Goal: Information Seeking & Learning: Learn about a topic

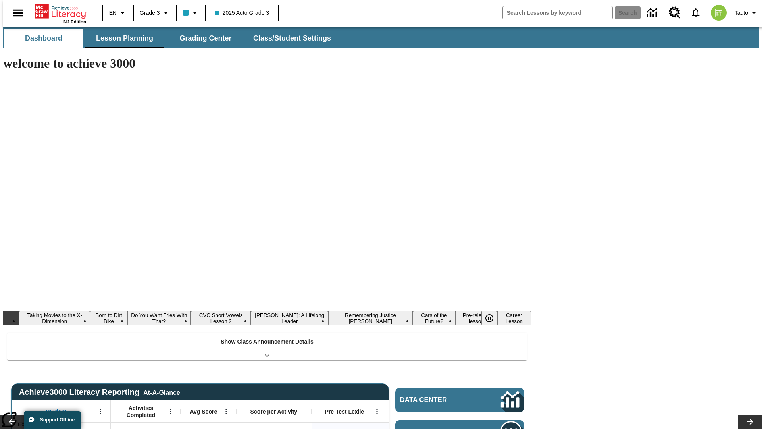
click at [121, 38] on button "Lesson Planning" at bounding box center [124, 38] width 79 height 19
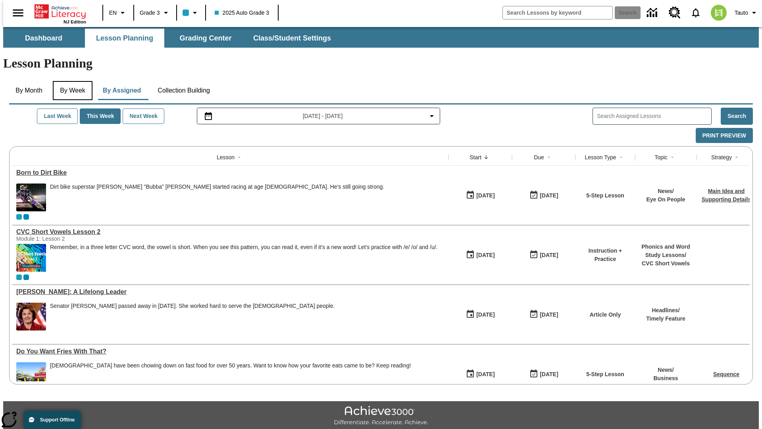
click at [71, 81] on button "By Week" at bounding box center [73, 90] width 40 height 19
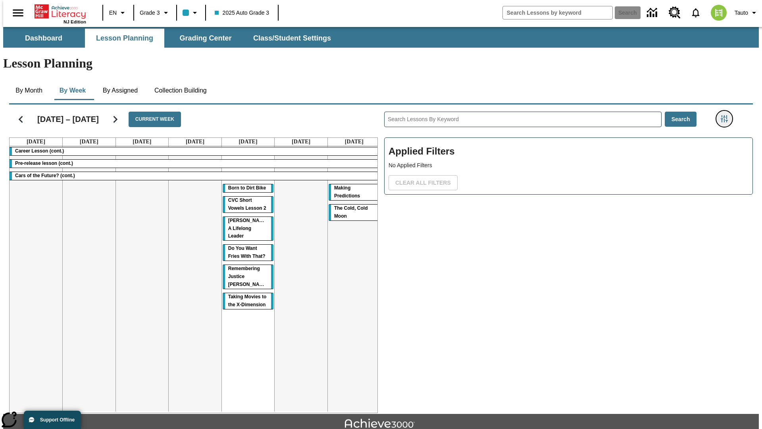
click at [727, 115] on icon "Filters Side menu" at bounding box center [724, 118] width 7 height 7
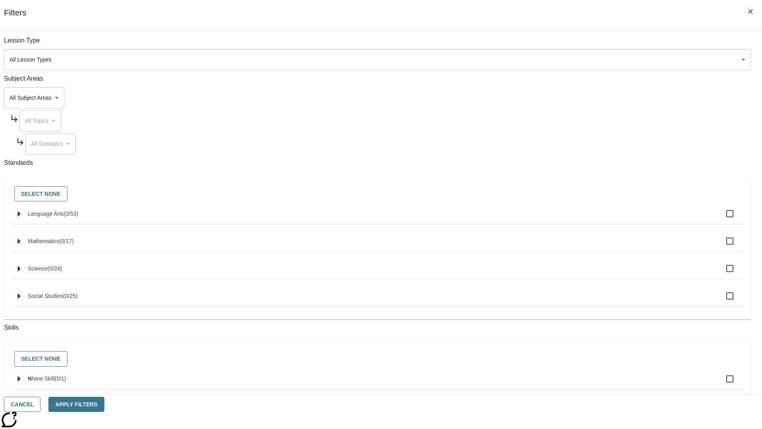
click at [571, 98] on body "Skip to main content NJ Edition EN Grade 3 2025 Auto Grade 3 Search 0 Tauto Das…" at bounding box center [381, 246] width 756 height 438
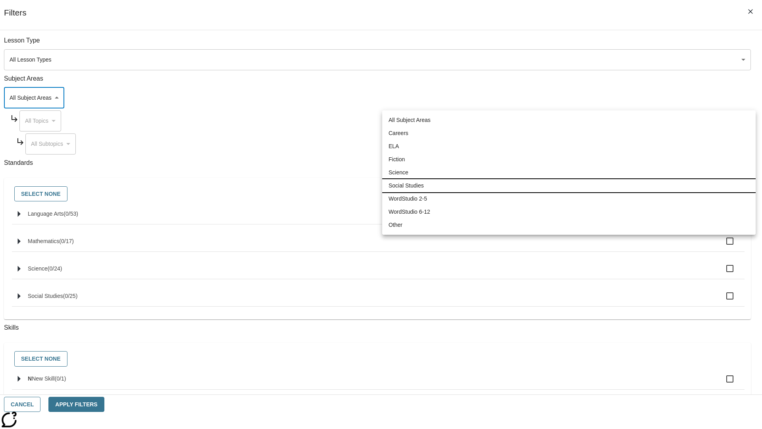
click at [569, 185] on li "Social Studies" at bounding box center [568, 185] width 373 height 13
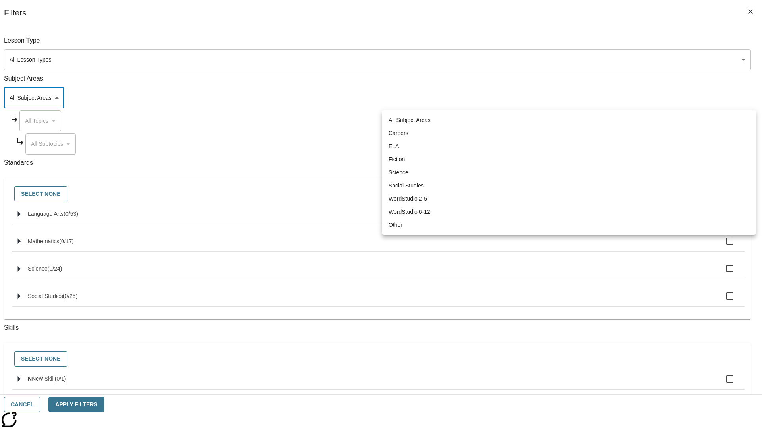
type input "3"
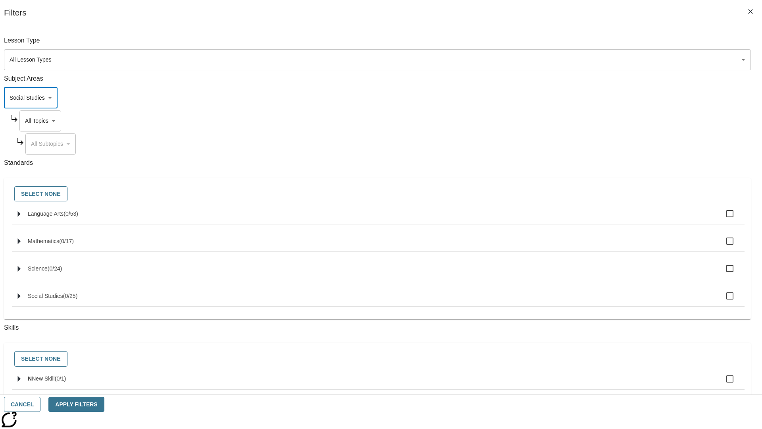
scroll to position [0, 0]
click at [579, 44] on body "Skip to main content NJ Edition EN Grade 3 2025 Auto Grade 3 Search 0 Tauto Das…" at bounding box center [381, 246] width 756 height 438
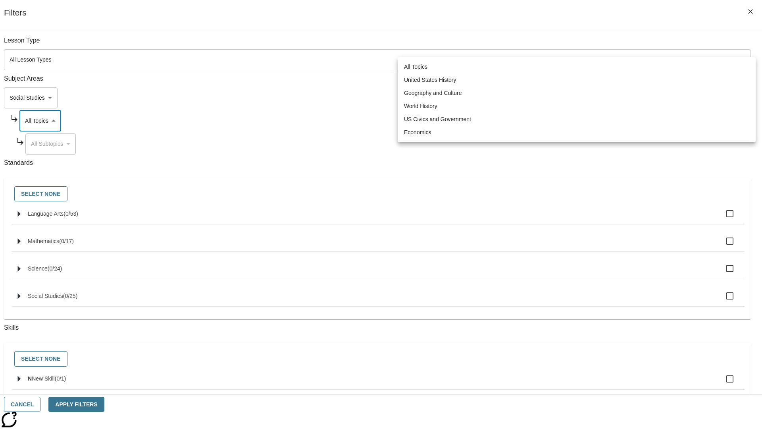
scroll to position [76, 0]
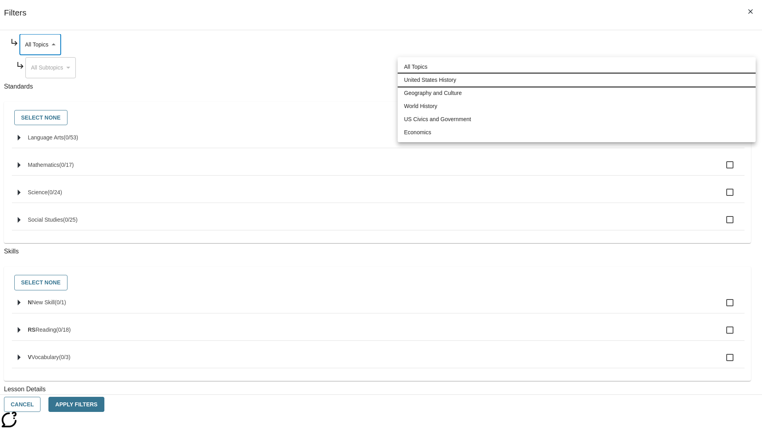
click at [577, 80] on li "United States History" at bounding box center [577, 79] width 358 height 13
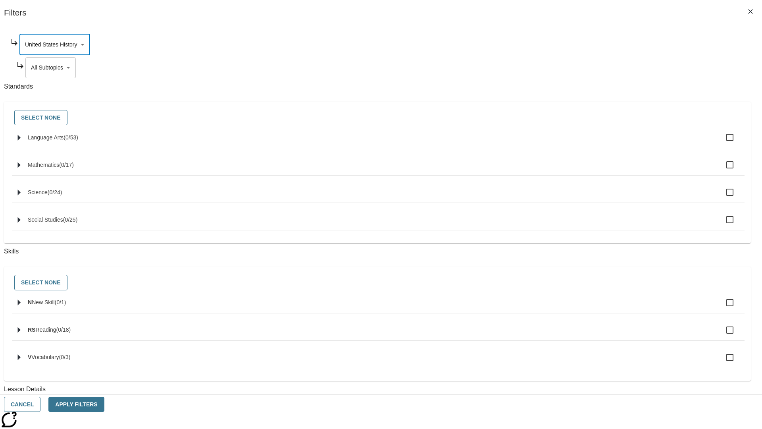
scroll to position [0, 0]
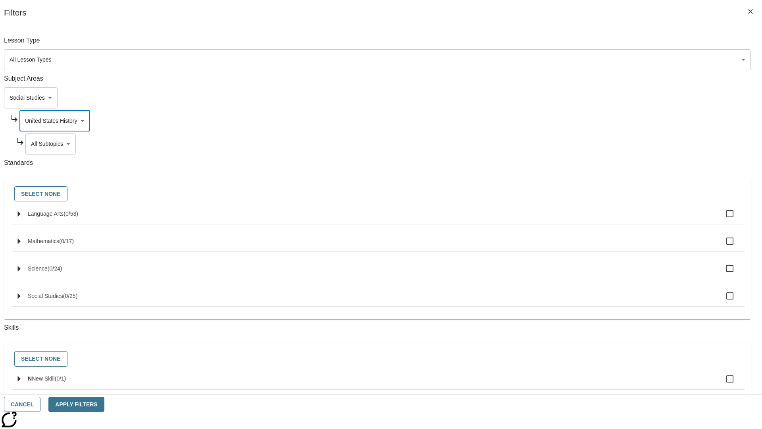
click at [582, 44] on body "Skip to main content NJ Edition EN Grade 3 2025 Auto Grade 3 Search 0 Tauto Das…" at bounding box center [381, 246] width 756 height 438
click at [579, 44] on body "Skip to main content NJ Edition EN Grade 3 2025 Auto Grade 3 Search 0 Tauto Das…" at bounding box center [381, 246] width 756 height 438
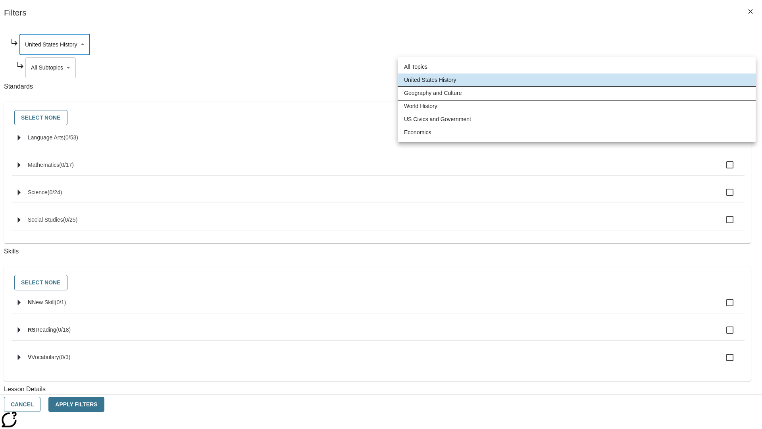
click at [577, 93] on li "Geography and Culture" at bounding box center [577, 93] width 358 height 13
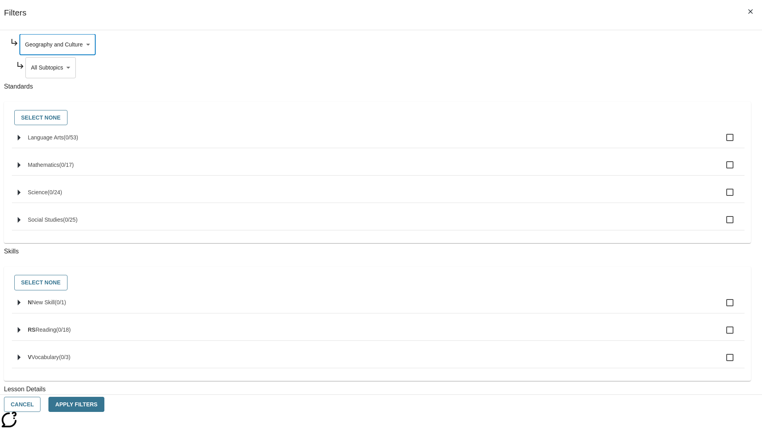
click at [582, 144] on body "Skip to main content NJ Edition EN Grade 3 2025 Auto Grade 3 Search 0 Tauto Das…" at bounding box center [381, 246] width 756 height 438
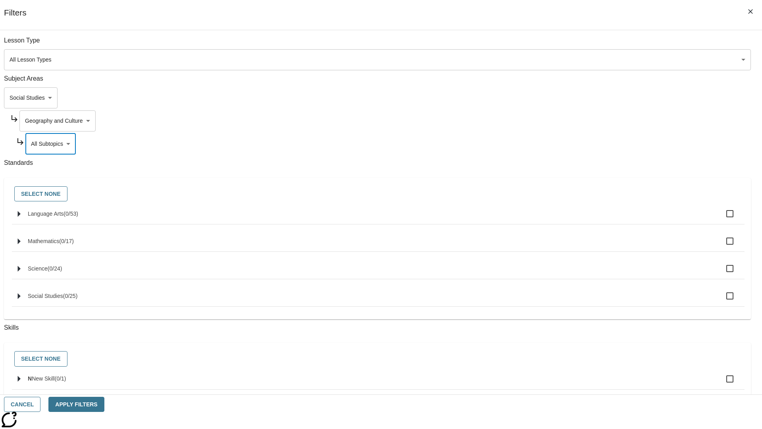
click at [579, 121] on body "Skip to main content NJ Edition EN Grade 3 2025 Auto Grade 3 Search 0 Tauto Das…" at bounding box center [381, 246] width 756 height 438
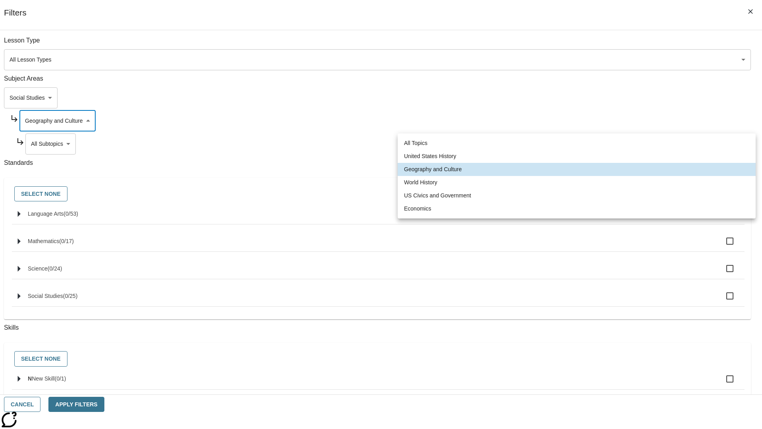
scroll to position [0, 0]
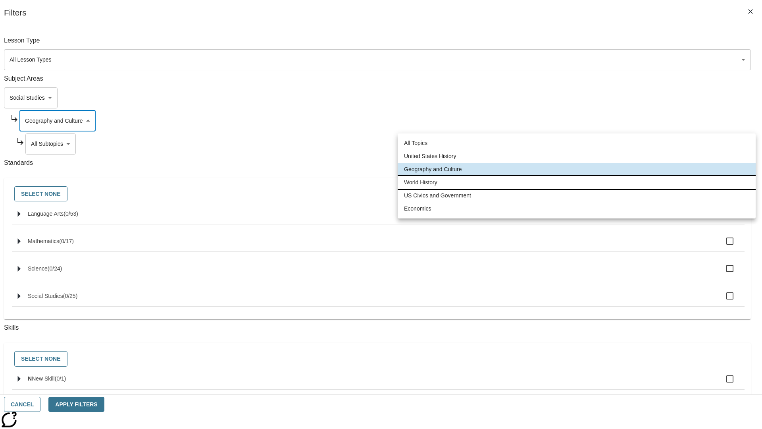
click at [577, 182] on li "World History" at bounding box center [577, 182] width 358 height 13
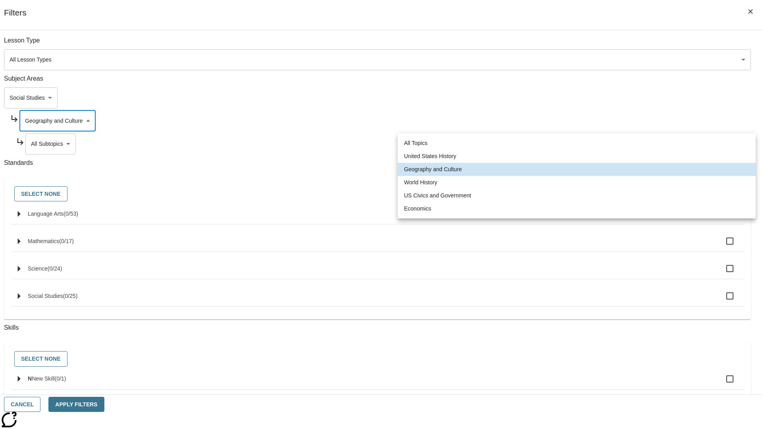
type input "193"
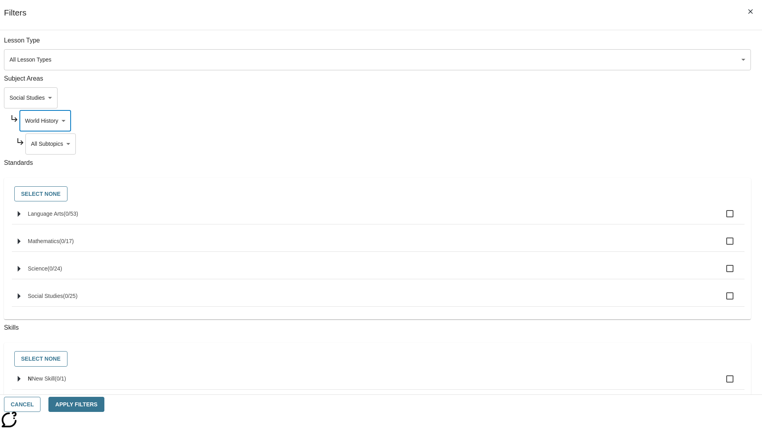
click at [582, 44] on body "Skip to main content NJ Edition EN Grade 3 2025 Auto Grade 3 Search 0 Tauto Das…" at bounding box center [381, 246] width 756 height 438
click at [579, 44] on body "Skip to main content NJ Edition EN Grade 3 2025 Auto Grade 3 Search 0 Tauto Das…" at bounding box center [381, 246] width 756 height 438
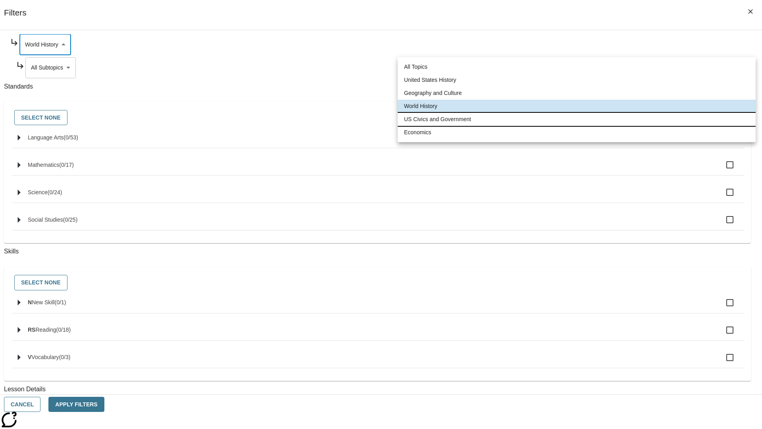
click at [577, 119] on li "US Civics and Government" at bounding box center [577, 119] width 358 height 13
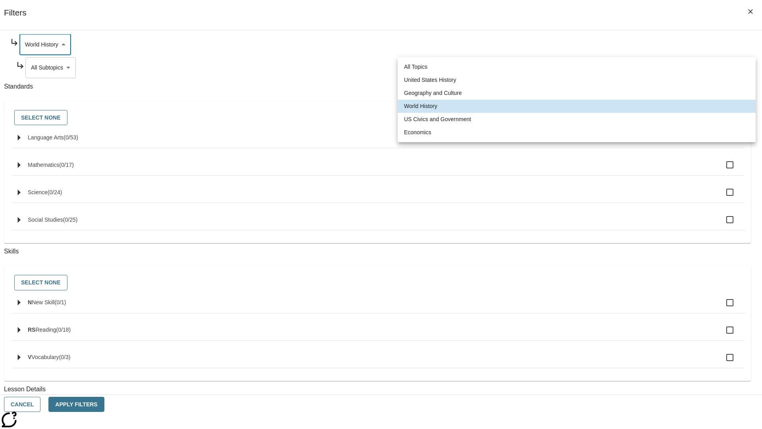
type input "194"
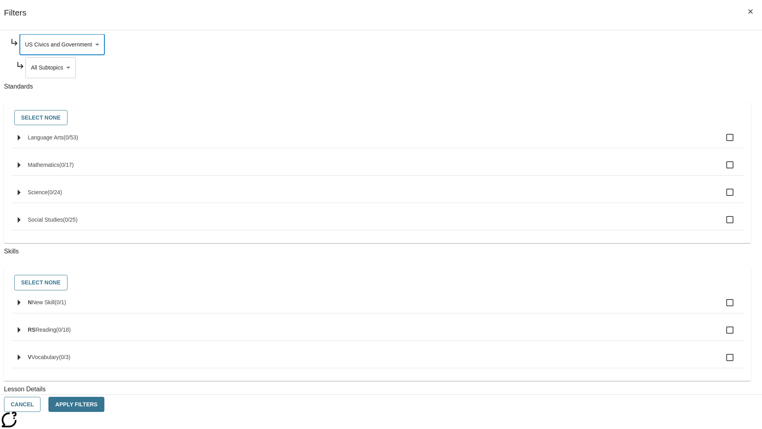
click at [582, 67] on body "Skip to main content NJ Edition EN Grade 3 2025 Auto Grade 3 Search 0 Tauto Das…" at bounding box center [381, 246] width 756 height 438
click at [579, 121] on body "Skip to main content NJ Edition EN Grade 3 2025 Auto Grade 3 Search 0 Tauto Das…" at bounding box center [381, 246] width 756 height 438
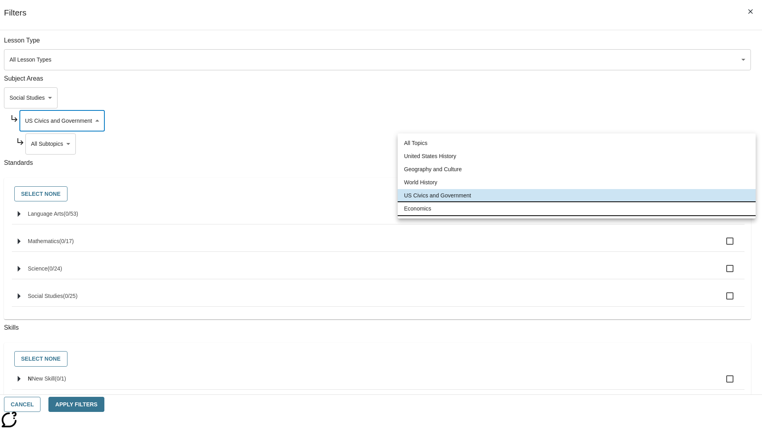
click at [577, 208] on li "Economics" at bounding box center [577, 208] width 358 height 13
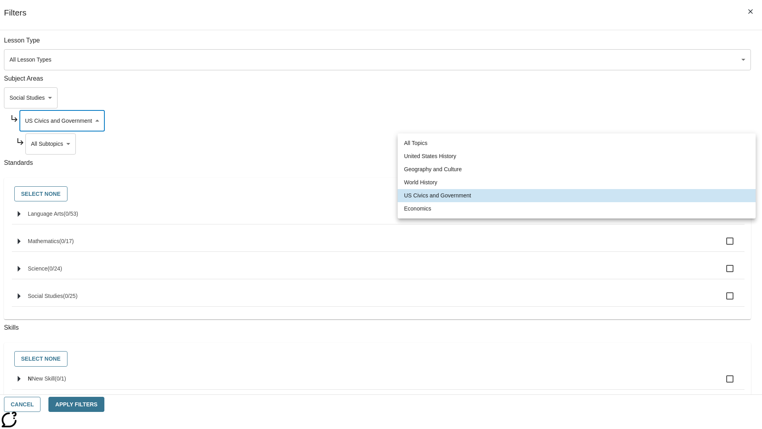
type input "195"
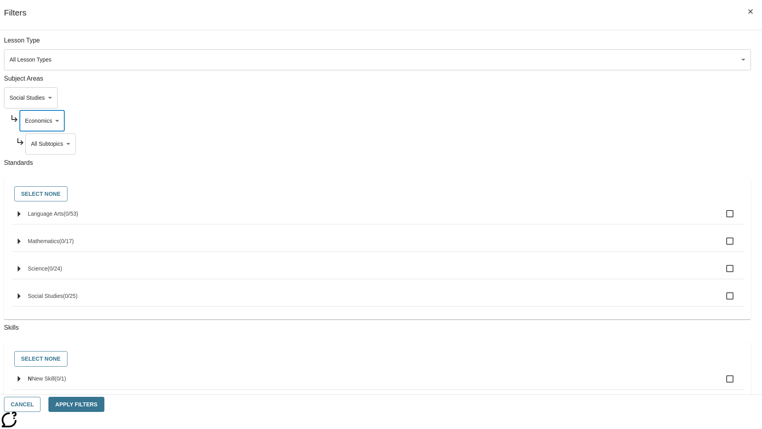
click at [582, 144] on body "Skip to main content NJ Edition EN Grade 3 2025 Auto Grade 3 Search 0 Tauto Das…" at bounding box center [381, 246] width 756 height 438
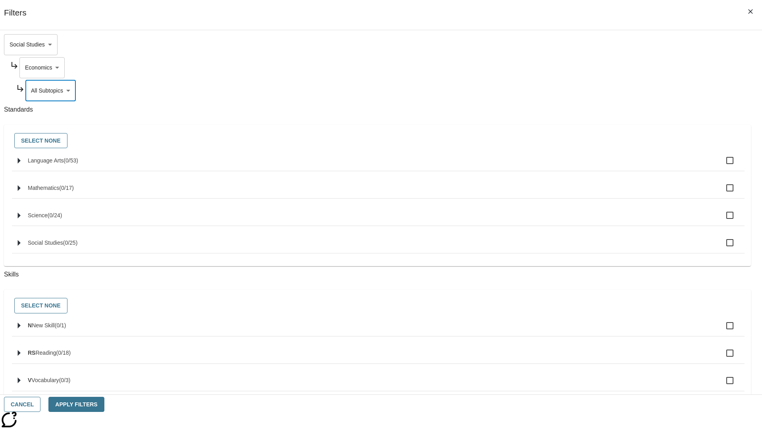
click at [571, 44] on body "Skip to main content NJ Edition EN Grade 3 2025 Auto Grade 3 Search 0 Tauto Das…" at bounding box center [381, 246] width 756 height 438
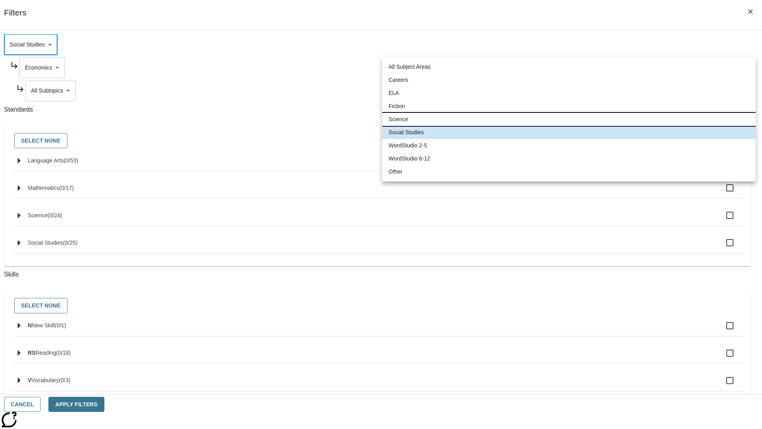
click at [569, 119] on li "Science" at bounding box center [568, 119] width 373 height 13
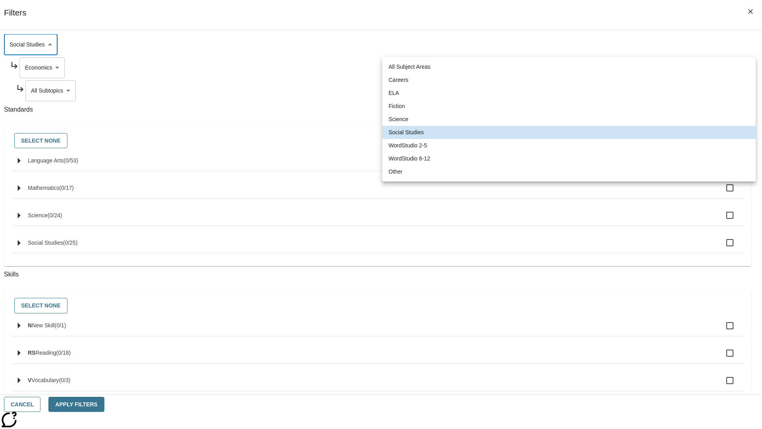
type input "2"
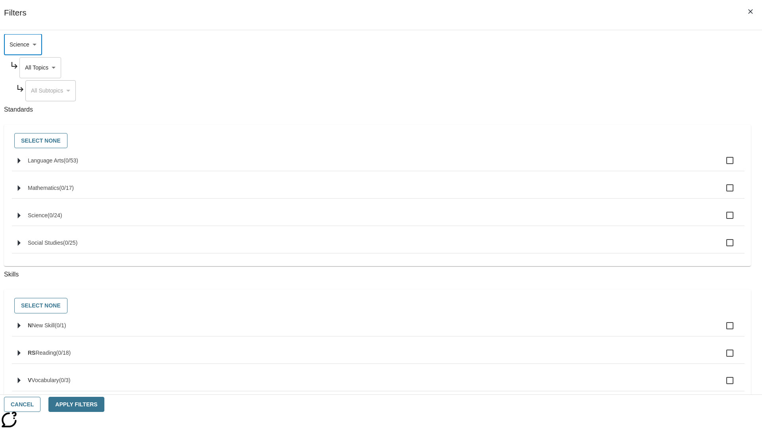
click at [579, 121] on body "Skip to main content NJ Edition EN Grade 3 2025 Auto Grade 3 Search 0 Tauto Das…" at bounding box center [381, 246] width 756 height 438
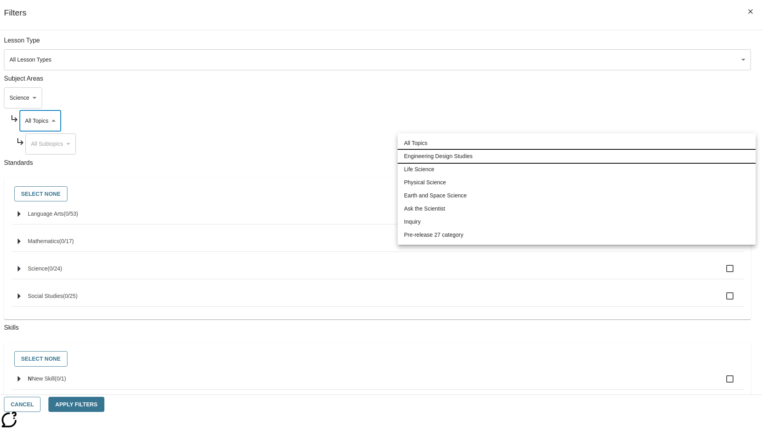
click at [577, 156] on li "Engineering Design Studies" at bounding box center [577, 156] width 358 height 13
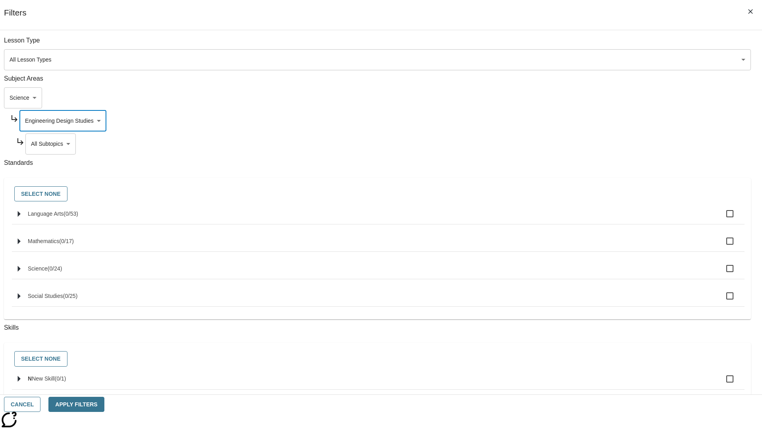
click at [582, 44] on body "Skip to main content NJ Edition EN Grade 3 2025 Auto Grade 3 Search 0 Tauto Das…" at bounding box center [381, 246] width 756 height 438
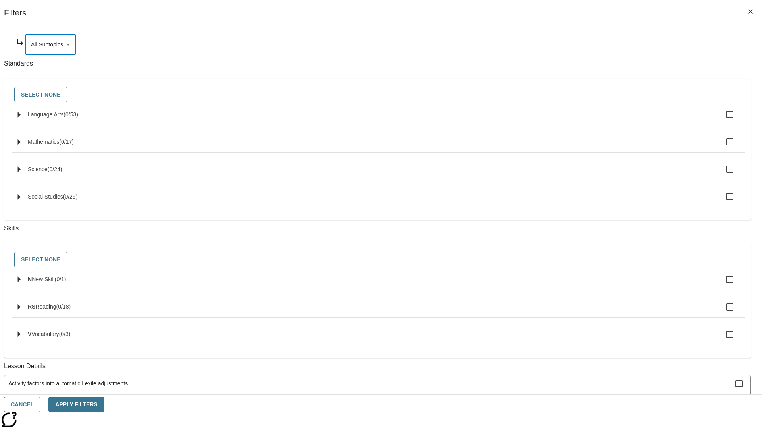
scroll to position [0, 0]
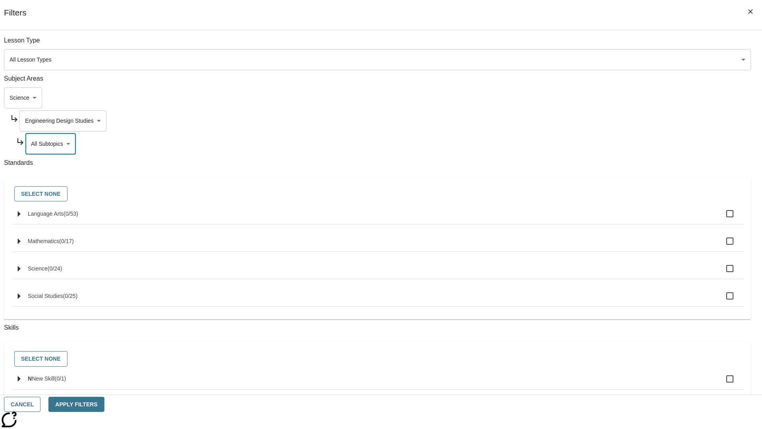
click at [579, 121] on body "Skip to main content NJ Edition EN Grade 3 2025 Auto Grade 3 Search 0 Tauto Das…" at bounding box center [381, 246] width 756 height 438
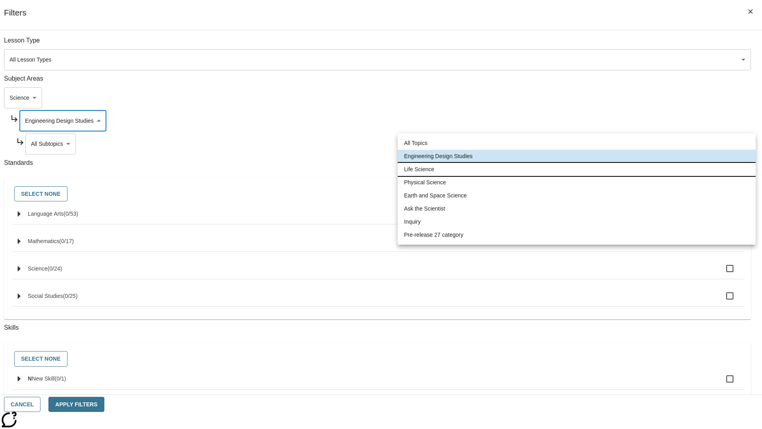
click at [577, 169] on li "Life Science" at bounding box center [577, 169] width 358 height 13
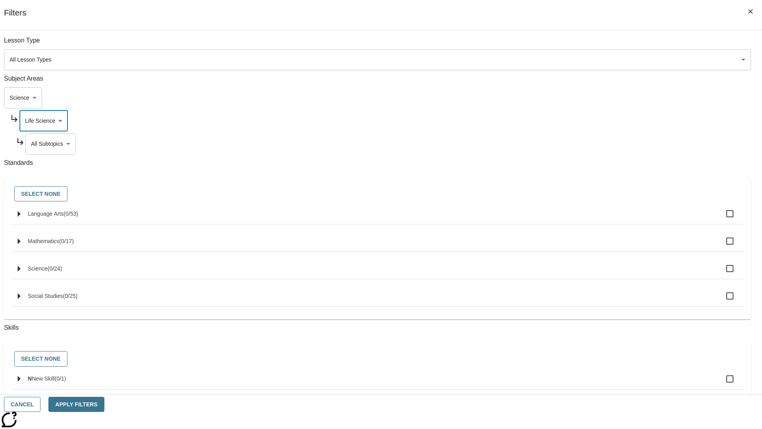
scroll to position [0, 0]
click at [582, 44] on body "Skip to main content NJ Edition EN Grade 3 2025 Auto Grade 3 Search 0 Tauto Das…" at bounding box center [381, 246] width 756 height 438
click at [579, 44] on body "Skip to main content NJ Edition EN Grade 3 2025 Auto Grade 3 Search 0 Tauto Das…" at bounding box center [381, 246] width 756 height 438
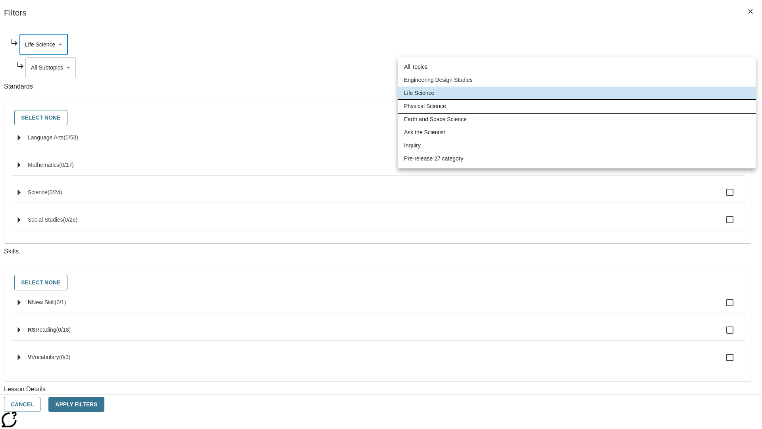
click at [577, 106] on li "Physical Science" at bounding box center [577, 106] width 358 height 13
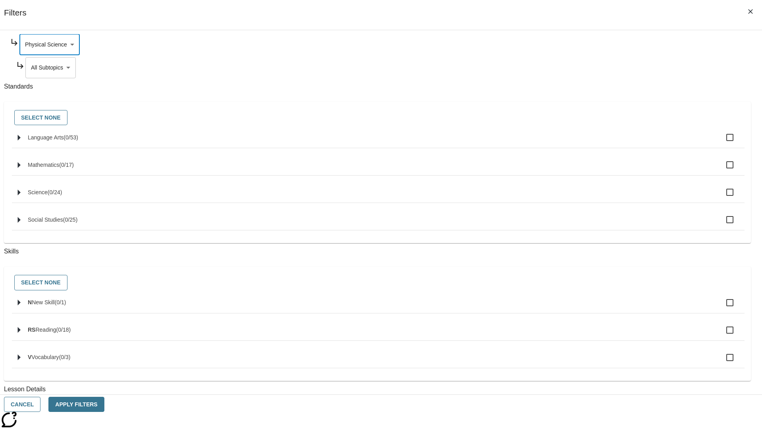
click at [582, 144] on body "Skip to main content NJ Edition EN Grade 3 2025 Auto Grade 3 Search 0 Tauto Das…" at bounding box center [381, 246] width 756 height 438
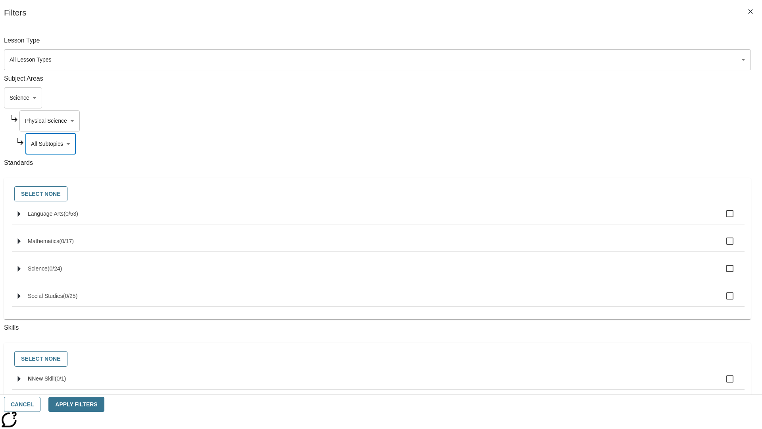
scroll to position [0, 0]
click at [579, 44] on body "Skip to main content NJ Edition EN Grade 3 2025 Auto Grade 3 Search 0 Tauto Das…" at bounding box center [381, 246] width 756 height 438
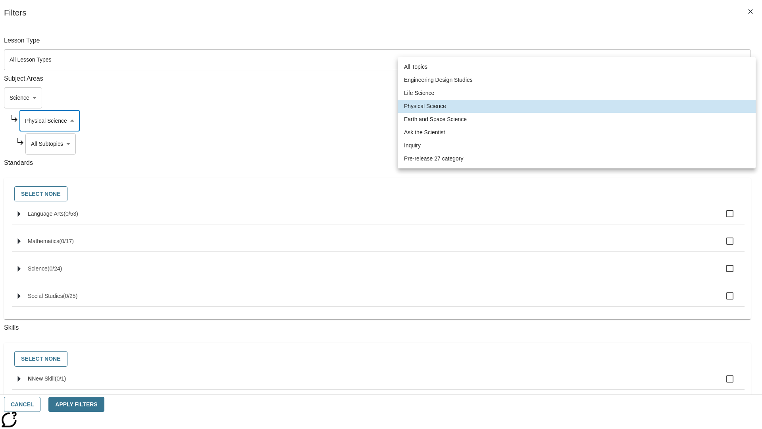
scroll to position [76, 0]
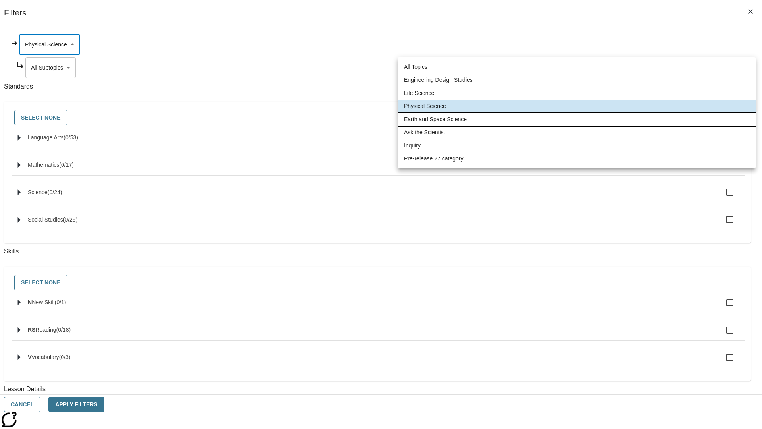
click at [577, 119] on li "Earth and Space Science" at bounding box center [577, 119] width 358 height 13
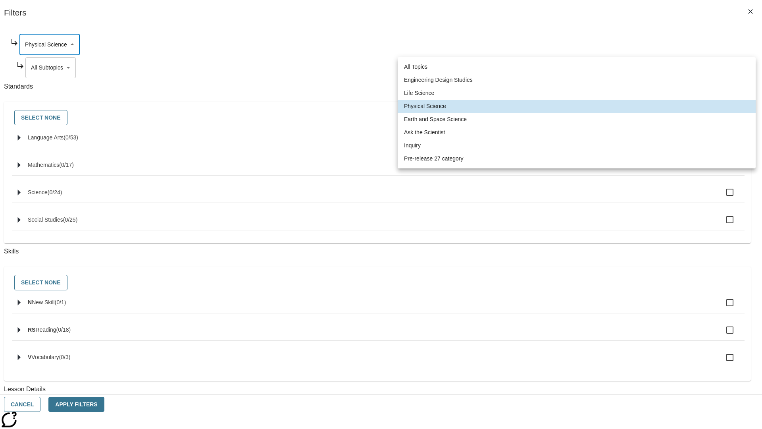
type input "192"
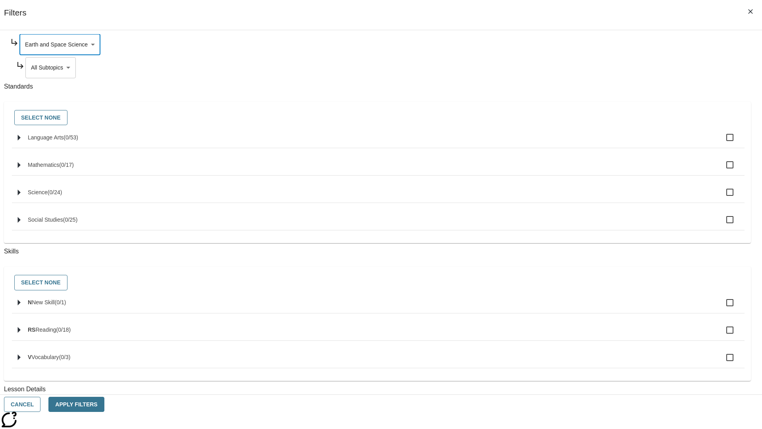
scroll to position [0, 0]
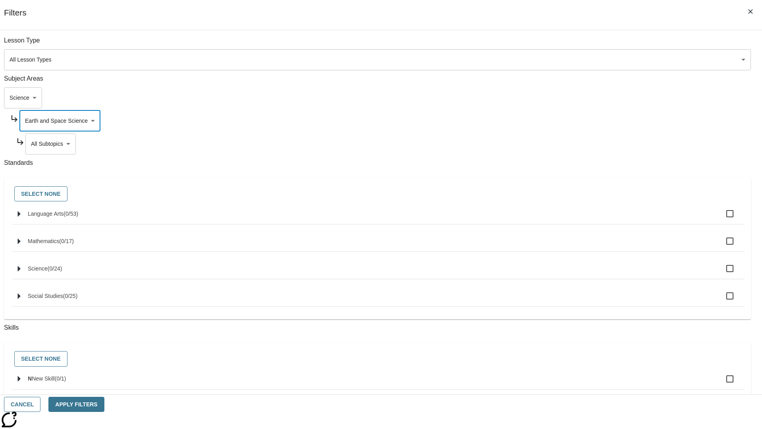
click at [582, 44] on body "Skip to main content NJ Edition EN Grade 3 2025 Auto Grade 3 Search 0 Tauto Das…" at bounding box center [381, 246] width 756 height 438
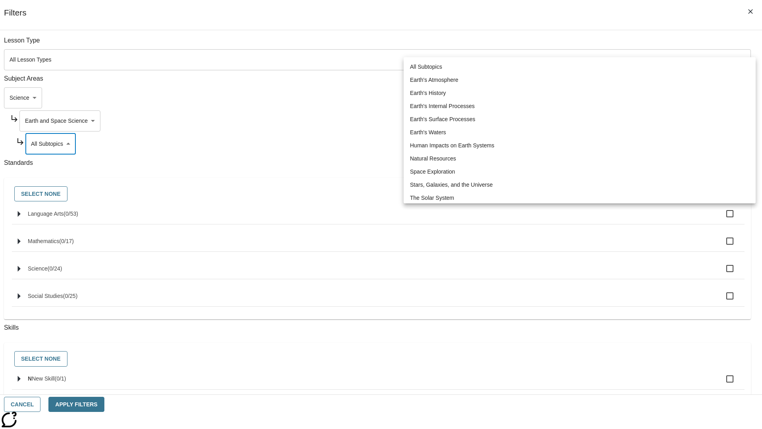
scroll to position [99, 0]
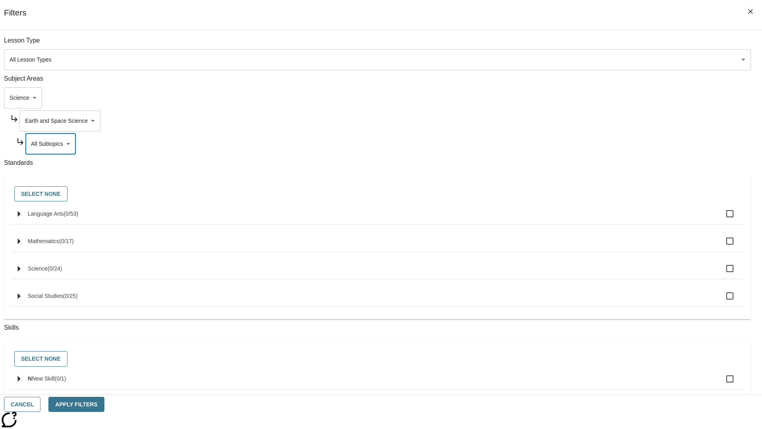
click at [579, 121] on body "Skip to main content NJ Edition EN Grade 3 2025 Auto Grade 3 Search 0 Tauto Das…" at bounding box center [381, 246] width 756 height 438
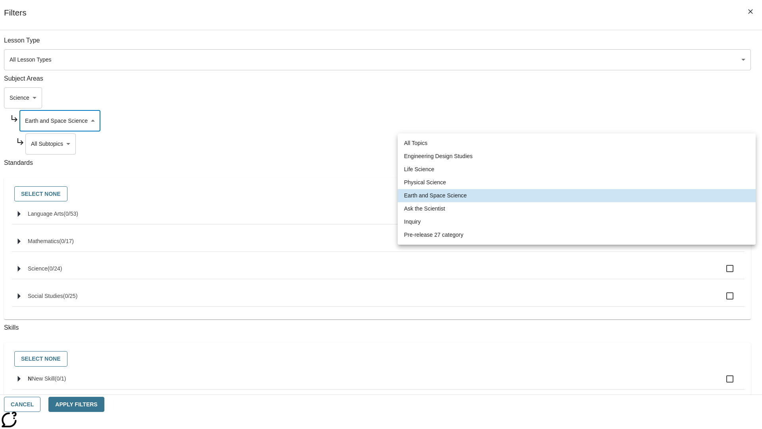
scroll to position [0, 0]
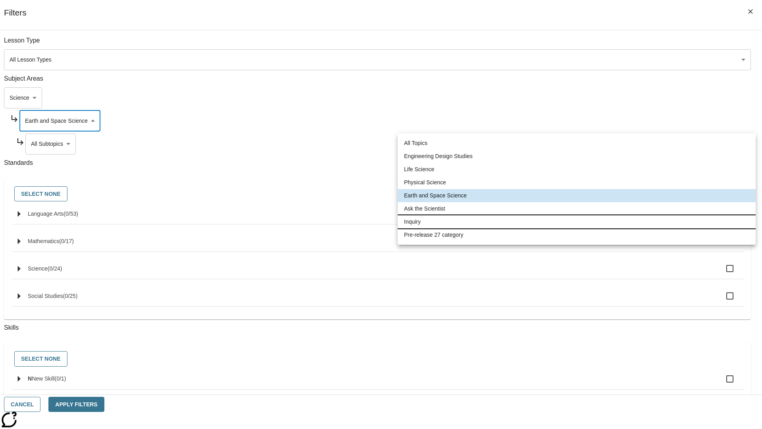
click at [577, 221] on li "Inquiry" at bounding box center [577, 221] width 358 height 13
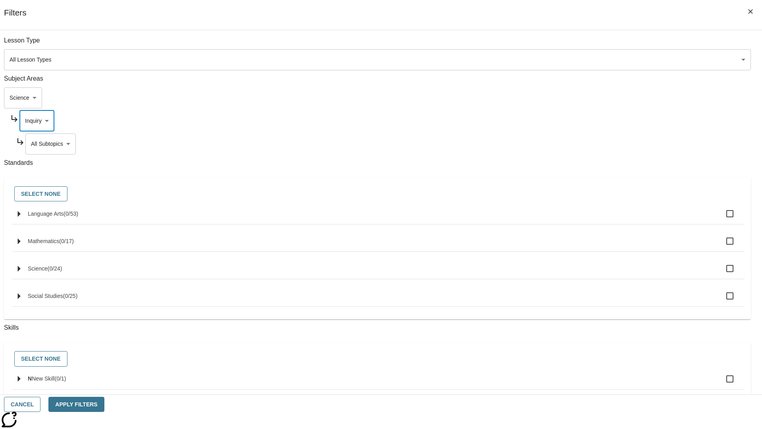
click at [582, 144] on body "Skip to main content NJ Edition EN Grade 3 2025 Auto Grade 3 Search 0 Tauto Das…" at bounding box center [381, 246] width 756 height 438
click at [579, 121] on body "Skip to main content NJ Edition EN Grade 3 2025 Auto Grade 3 Search 0 Tauto Das…" at bounding box center [381, 246] width 756 height 438
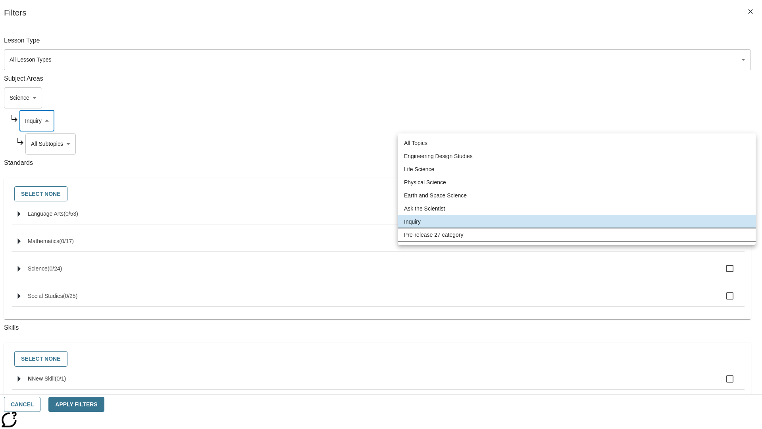
click at [577, 235] on li "Pre-release 27 category" at bounding box center [577, 234] width 358 height 13
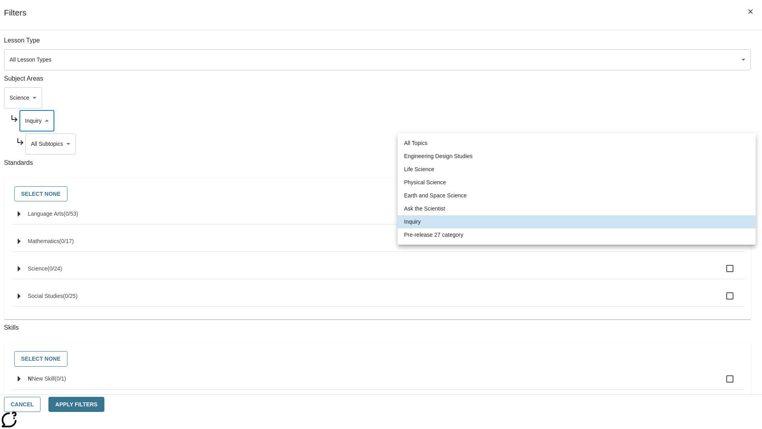
type input "271"
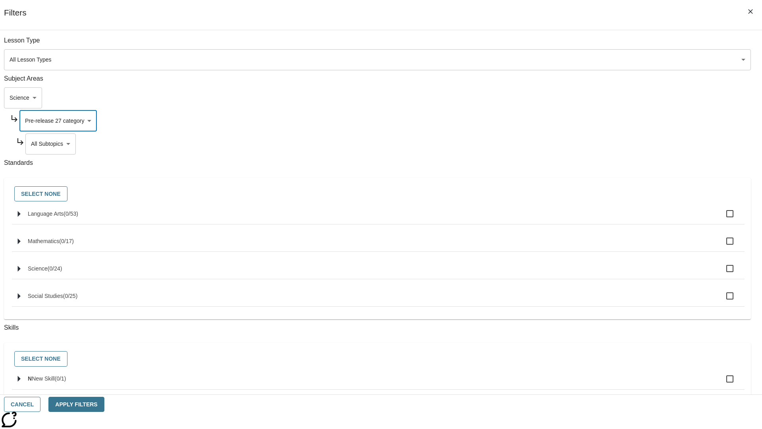
click at [582, 144] on body "Skip to main content NJ Edition EN Grade 3 2025 Auto Grade 3 Search 0 Tauto Das…" at bounding box center [381, 246] width 756 height 438
click at [571, 98] on body "Skip to main content NJ Edition EN Grade 3 2025 Auto Grade 3 Search 0 Tauto Das…" at bounding box center [381, 246] width 756 height 438
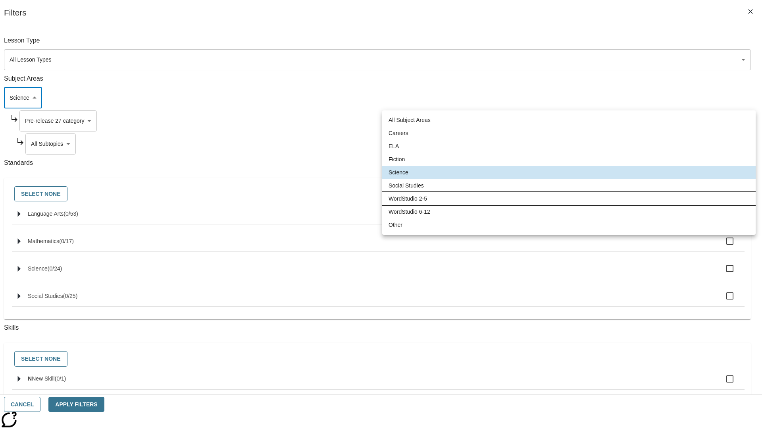
click at [569, 198] on li "WordStudio 2-5" at bounding box center [568, 198] width 373 height 13
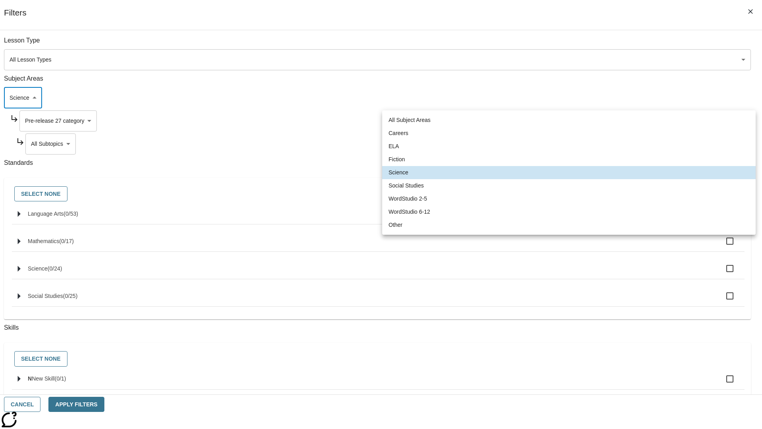
type input "6"
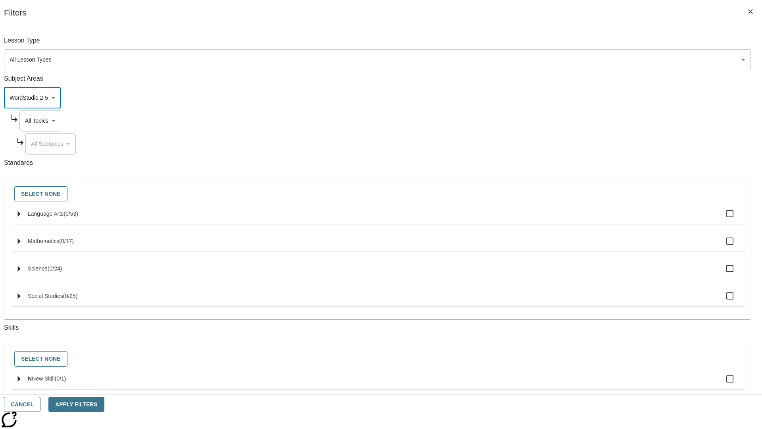
click at [579, 121] on body "Skip to main content NJ Edition EN Grade 3 2025 Auto Grade 3 Search 0 Tauto Das…" at bounding box center [381, 246] width 756 height 438
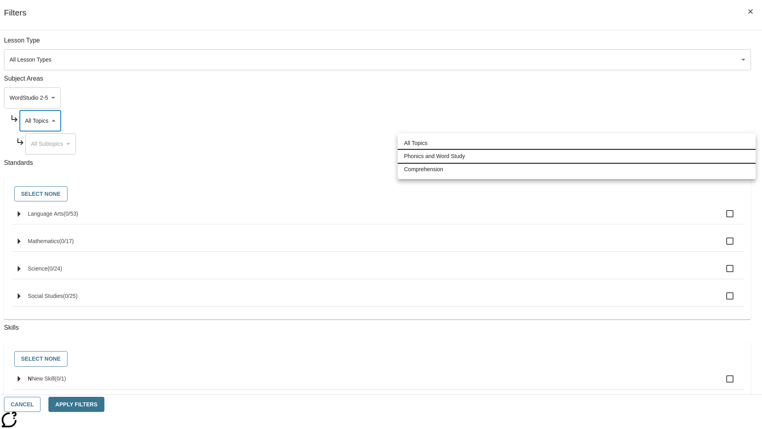
click at [577, 156] on li "Phonics and Word Study" at bounding box center [577, 156] width 358 height 13
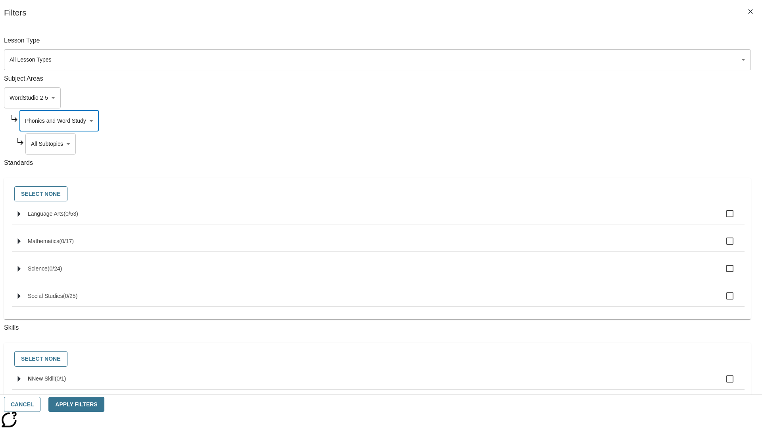
click at [582, 144] on body "Skip to main content NJ Edition EN Grade 3 2025 Auto Grade 3 Search 0 Tauto Das…" at bounding box center [381, 246] width 756 height 438
click at [579, 121] on body "Skip to main content NJ Edition EN Grade 3 2025 Auto Grade 3 Search 0 Tauto Das…" at bounding box center [381, 246] width 756 height 438
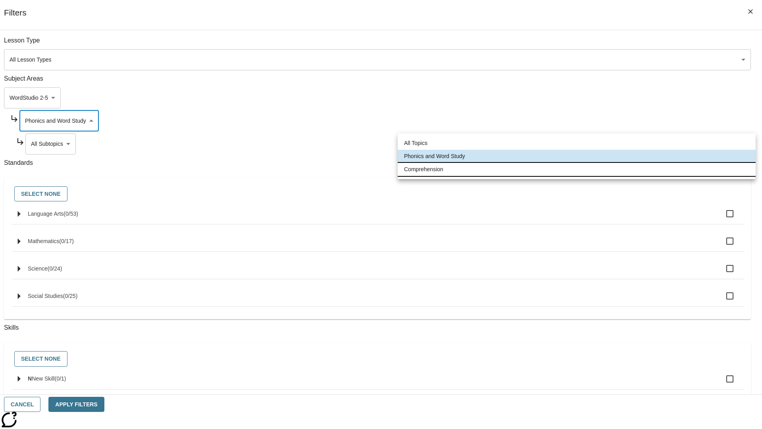
click at [577, 169] on li "Comprehension" at bounding box center [577, 169] width 358 height 13
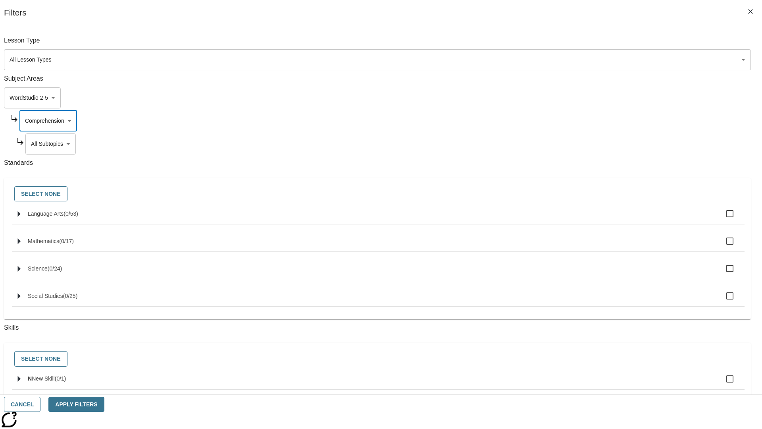
type input "252"
click at [582, 144] on body "Skip to main content NJ Edition EN Grade 3 2025 Auto Grade 3 Search 0 Tauto Das…" at bounding box center [381, 246] width 756 height 438
click at [40, 404] on button "Cancel" at bounding box center [22, 403] width 37 height 15
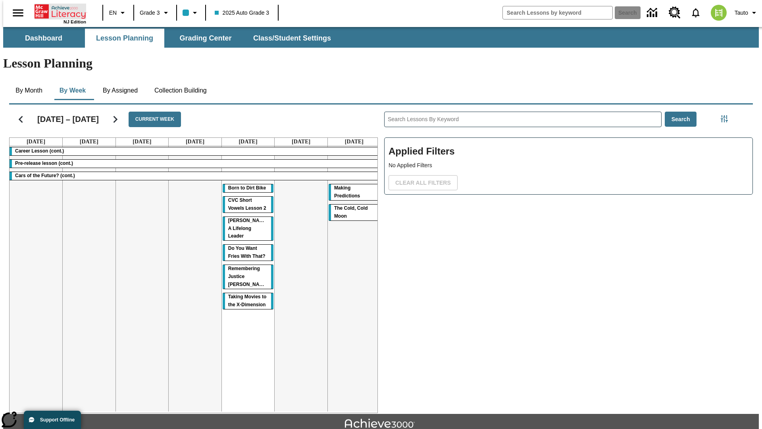
click at [57, 11] on icon "Home" at bounding box center [61, 12] width 53 height 16
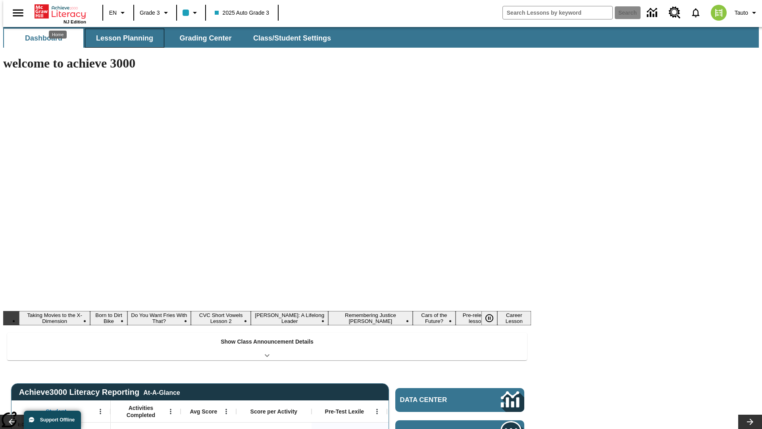
click at [121, 38] on button "Lesson Planning" at bounding box center [124, 38] width 79 height 19
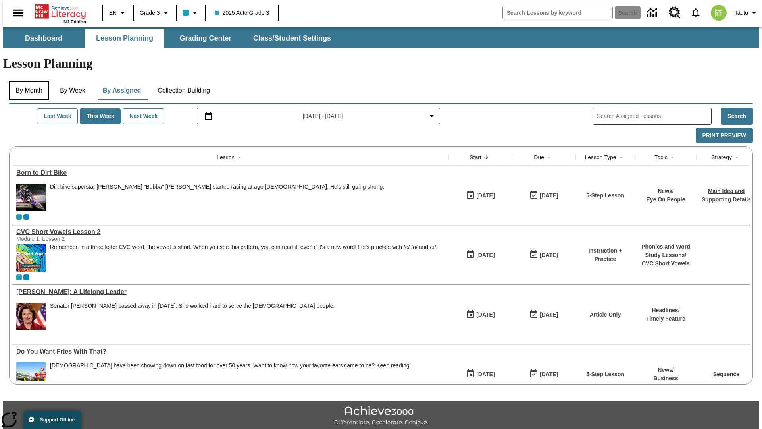
click at [27, 81] on button "By Month" at bounding box center [29, 90] width 40 height 19
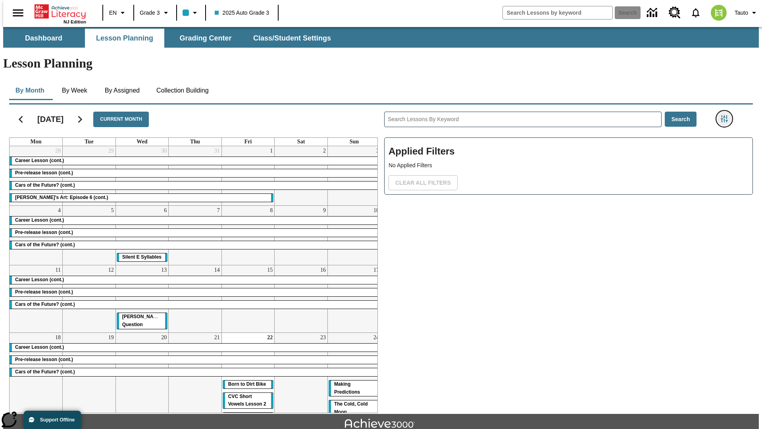
click at [727, 115] on icon "Filters Side menu" at bounding box center [724, 118] width 7 height 7
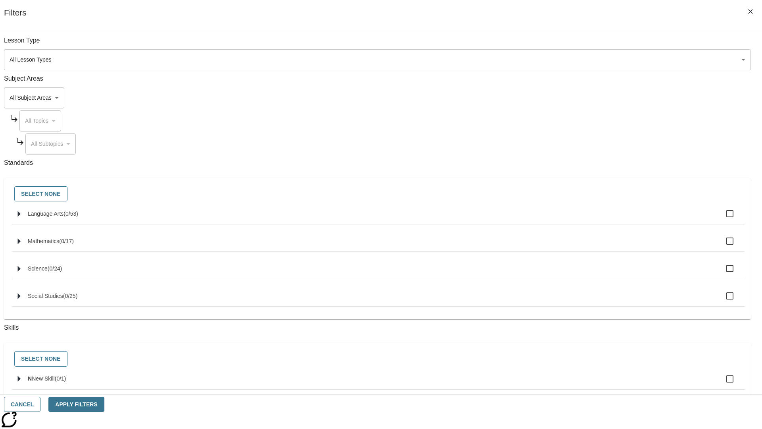
click at [571, 98] on body "Skip to main content [GEOGRAPHIC_DATA] Edition EN Grade 3 2025 Auto Grade 3 Sea…" at bounding box center [381, 246] width 756 height 438
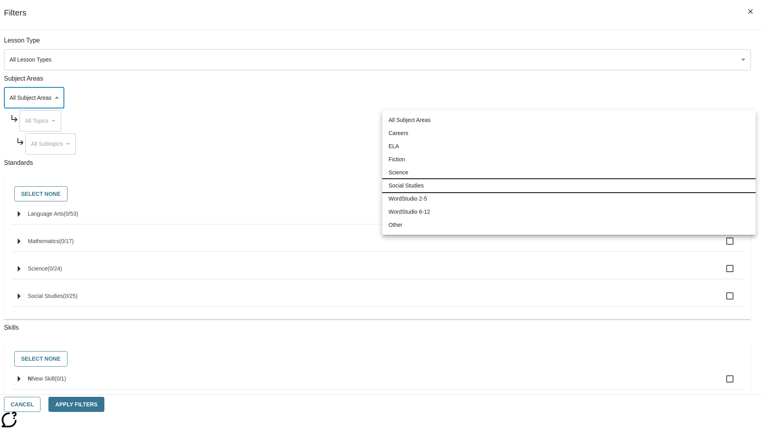
click at [569, 185] on li "Social Studies" at bounding box center [568, 185] width 373 height 13
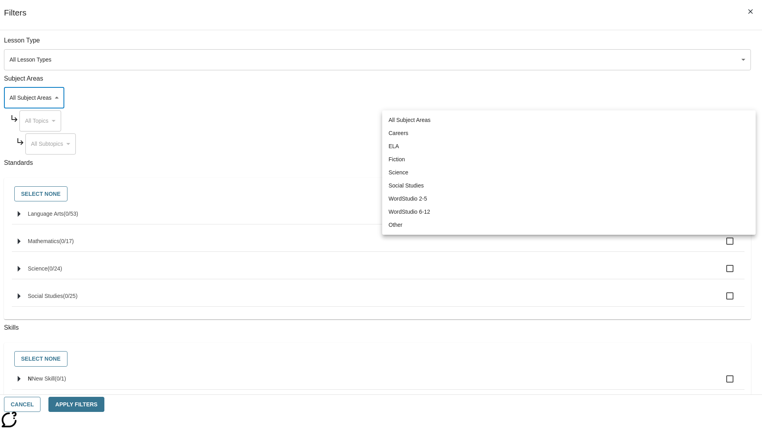
type input "3"
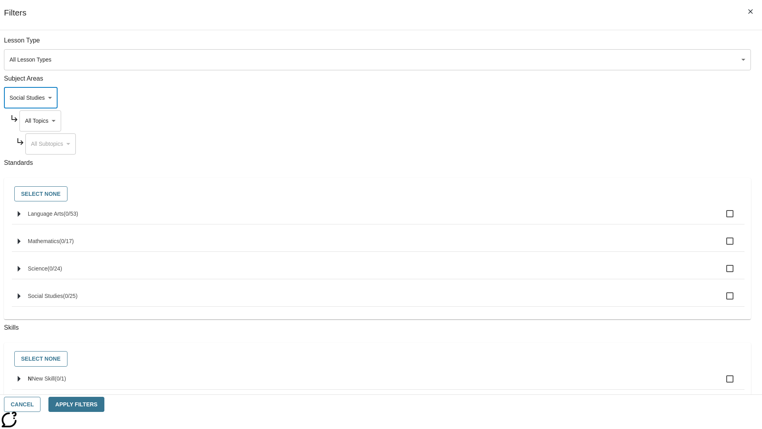
click at [579, 121] on body "Skip to main content [GEOGRAPHIC_DATA] Edition EN Grade 3 2025 Auto Grade 3 Sea…" at bounding box center [381, 246] width 756 height 438
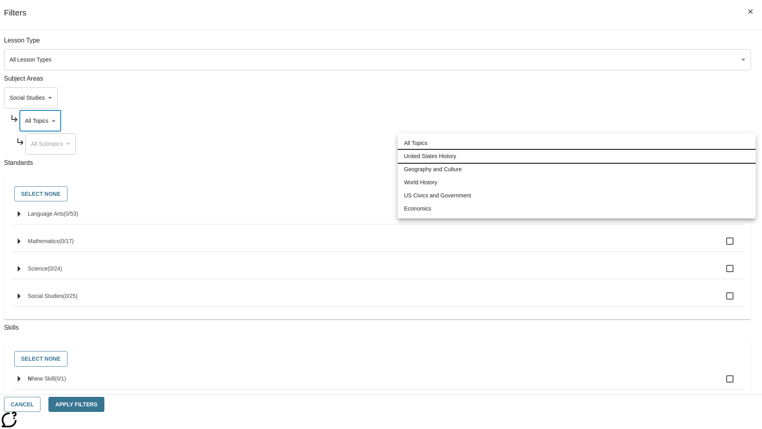
click at [577, 156] on li "United States History" at bounding box center [577, 156] width 358 height 13
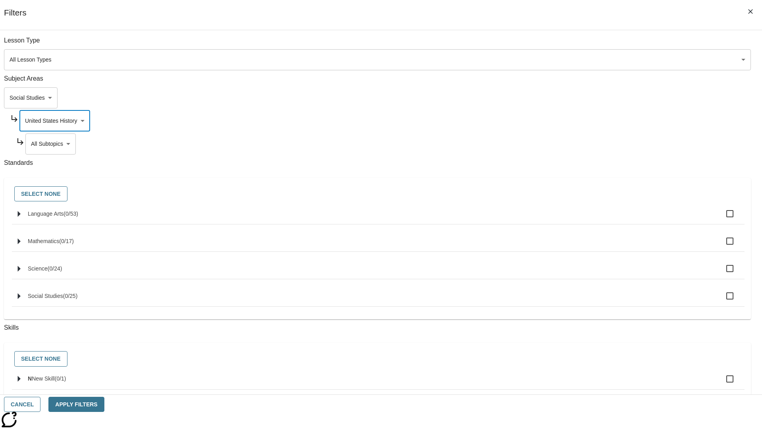
type input "184"
click at [582, 144] on body "Skip to main content [GEOGRAPHIC_DATA] Edition EN Grade 3 2025 Auto Grade 3 Sea…" at bounding box center [381, 246] width 756 height 438
click at [579, 121] on body "Skip to main content [GEOGRAPHIC_DATA] Edition EN Grade 3 2025 Auto Grade 3 Sea…" at bounding box center [381, 246] width 756 height 438
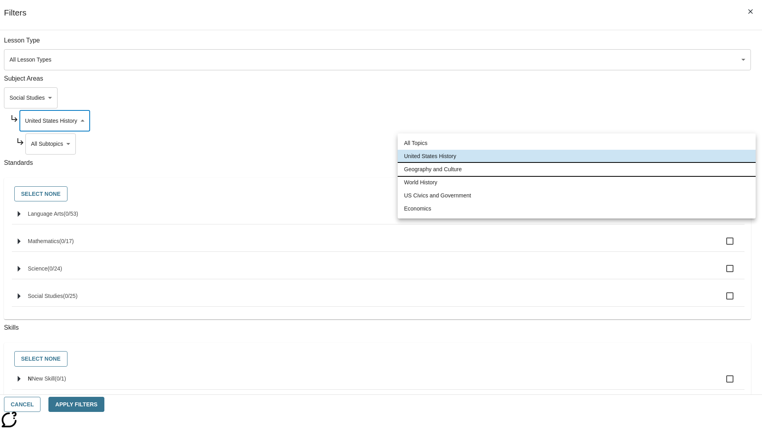
click at [577, 169] on li "Geography and Culture" at bounding box center [577, 169] width 358 height 13
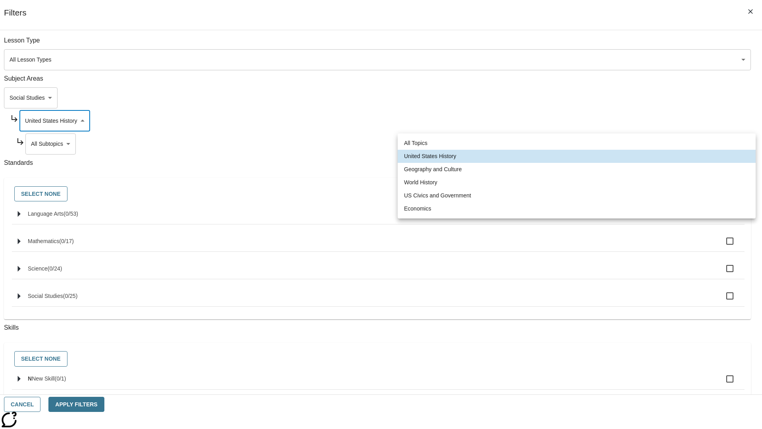
type input "186"
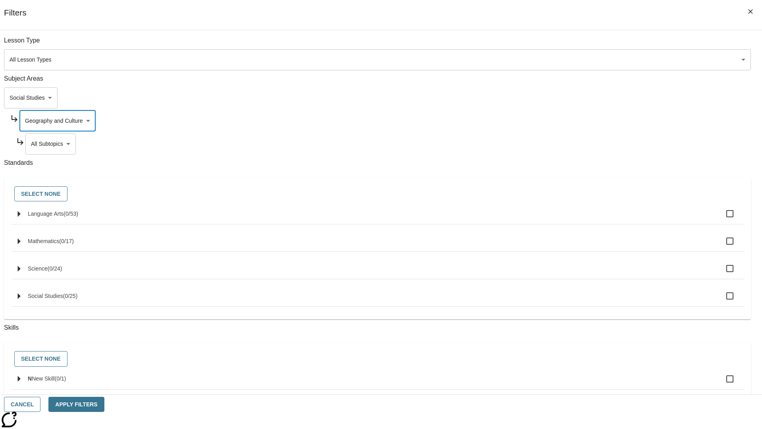
click at [582, 144] on body "Skip to main content [GEOGRAPHIC_DATA] Edition EN Grade 3 2025 Auto Grade 3 Sea…" at bounding box center [381, 246] width 756 height 438
click at [579, 44] on body "Skip to main content [GEOGRAPHIC_DATA] Edition EN Grade 3 2025 Auto Grade 3 Sea…" at bounding box center [381, 246] width 756 height 438
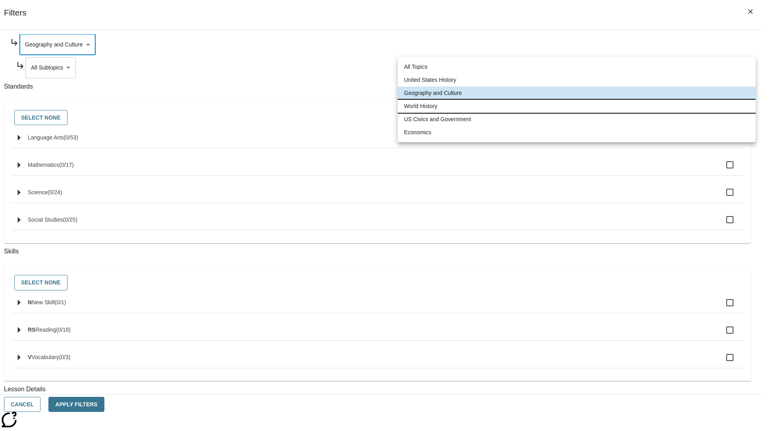
click at [577, 106] on li "World History" at bounding box center [577, 106] width 358 height 13
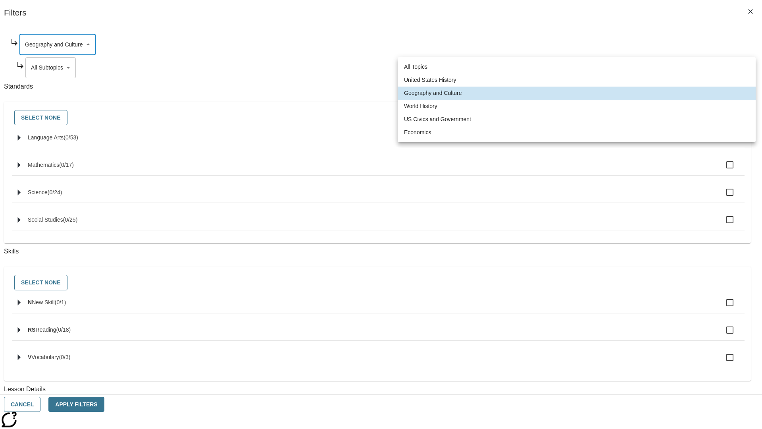
type input "193"
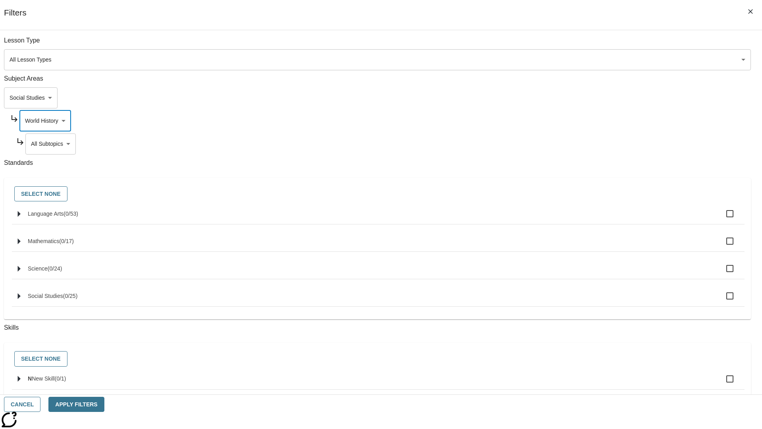
click at [582, 44] on body "Skip to main content [GEOGRAPHIC_DATA] Edition EN Grade 3 2025 Auto Grade 3 Sea…" at bounding box center [381, 246] width 756 height 438
click at [579, 121] on body "Skip to main content [GEOGRAPHIC_DATA] Edition EN Grade 3 2025 Auto Grade 3 Sea…" at bounding box center [381, 246] width 756 height 438
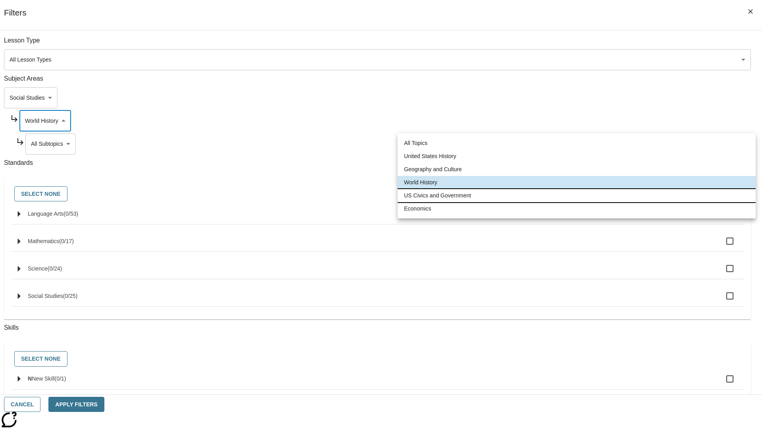
click at [577, 195] on li "US Civics and Government" at bounding box center [577, 195] width 358 height 13
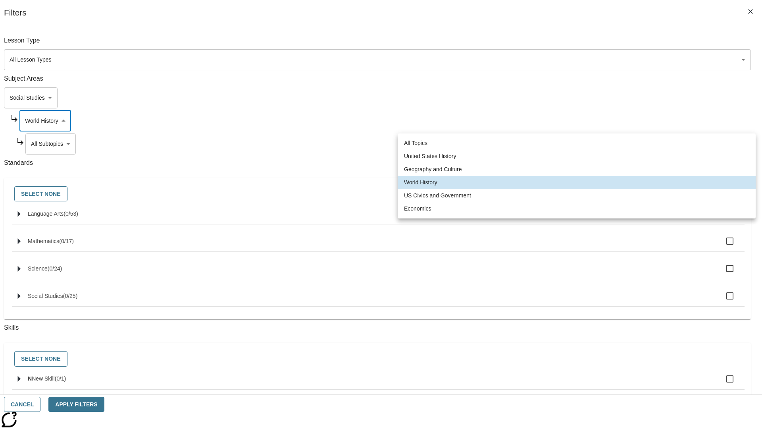
type input "194"
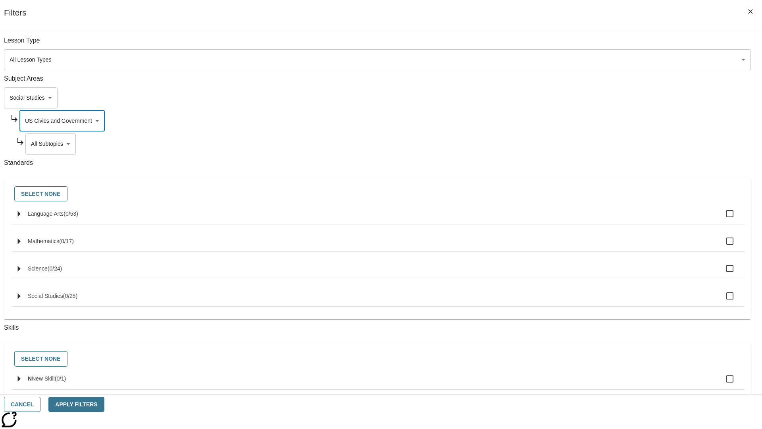
click at [582, 144] on body "Skip to main content [GEOGRAPHIC_DATA] Edition EN Grade 3 2025 Auto Grade 3 Sea…" at bounding box center [381, 246] width 756 height 438
click at [579, 121] on body "Skip to main content [GEOGRAPHIC_DATA] Edition EN Grade 3 2025 Auto Grade 3 Sea…" at bounding box center [381, 246] width 756 height 438
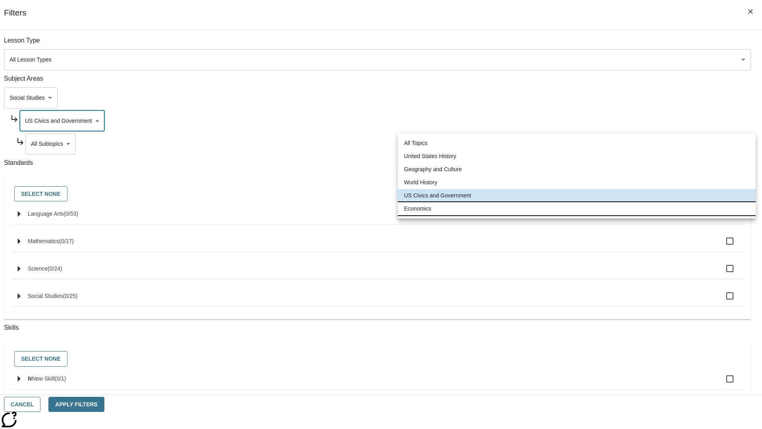
click at [577, 208] on li "Economics" at bounding box center [577, 208] width 358 height 13
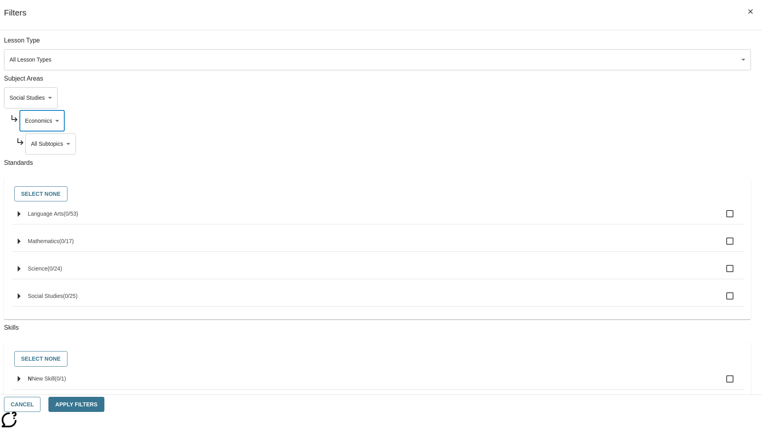
type input "195"
click at [582, 144] on body "Skip to main content [GEOGRAPHIC_DATA] Edition EN Grade 3 2025 Auto Grade 3 Sea…" at bounding box center [381, 246] width 756 height 438
click at [571, 98] on body "Skip to main content [GEOGRAPHIC_DATA] Edition EN Grade 3 2025 Auto Grade 3 Sea…" at bounding box center [381, 246] width 756 height 438
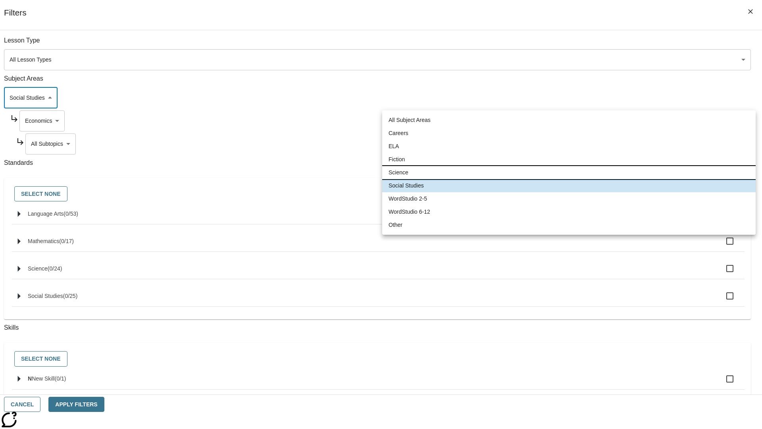
click at [569, 172] on li "Science" at bounding box center [568, 172] width 373 height 13
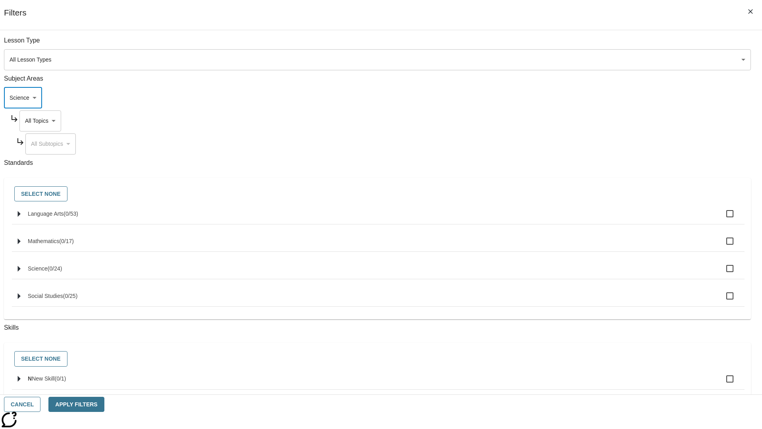
type input "2"
click at [579, 121] on body "Skip to main content [GEOGRAPHIC_DATA] Edition EN Grade 3 2025 Auto Grade 3 Sea…" at bounding box center [381, 246] width 756 height 438
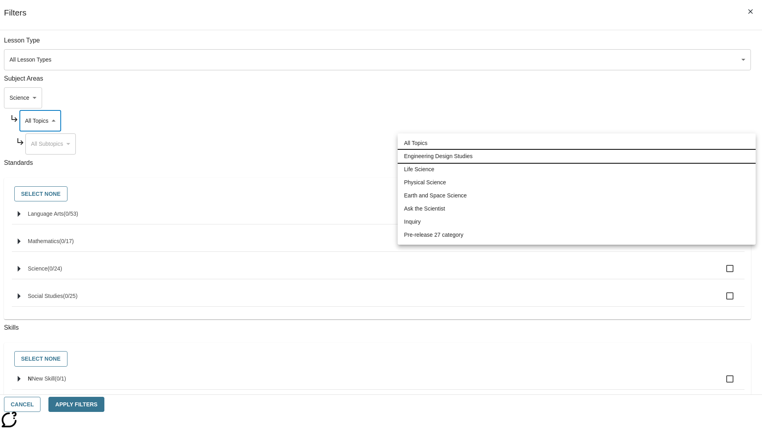
click at [577, 156] on li "Engineering Design Studies" at bounding box center [577, 156] width 358 height 13
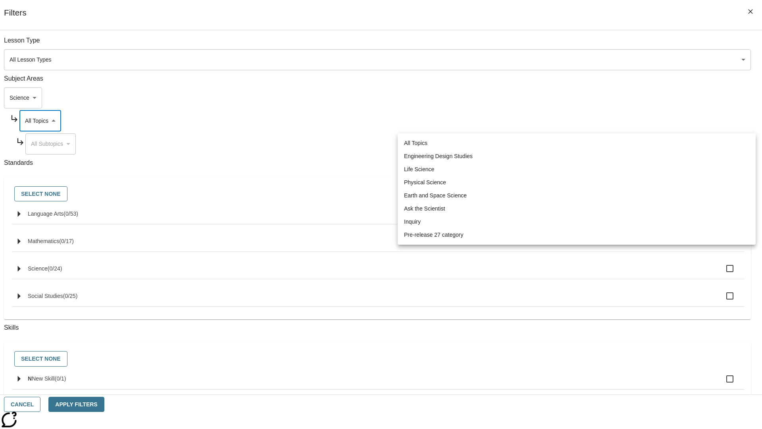
type input "187"
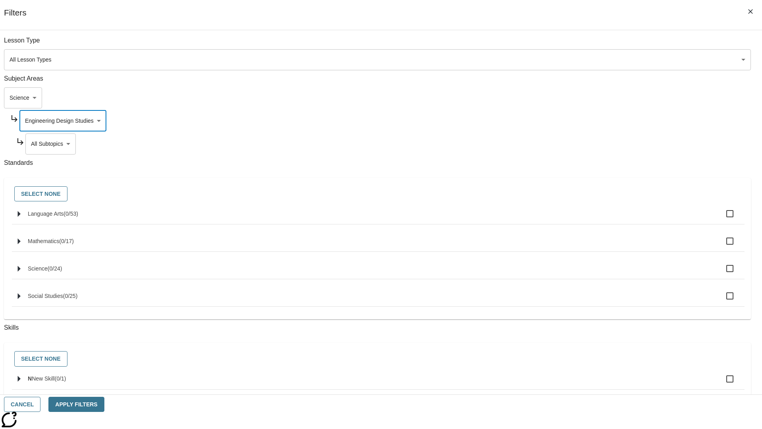
click at [582, 144] on body "Skip to main content [GEOGRAPHIC_DATA] Edition EN Grade 3 2025 Auto Grade 3 Sea…" at bounding box center [381, 246] width 756 height 438
click at [579, 121] on body "Skip to main content [GEOGRAPHIC_DATA] Edition EN Grade 3 2025 Auto Grade 3 Sea…" at bounding box center [381, 246] width 756 height 438
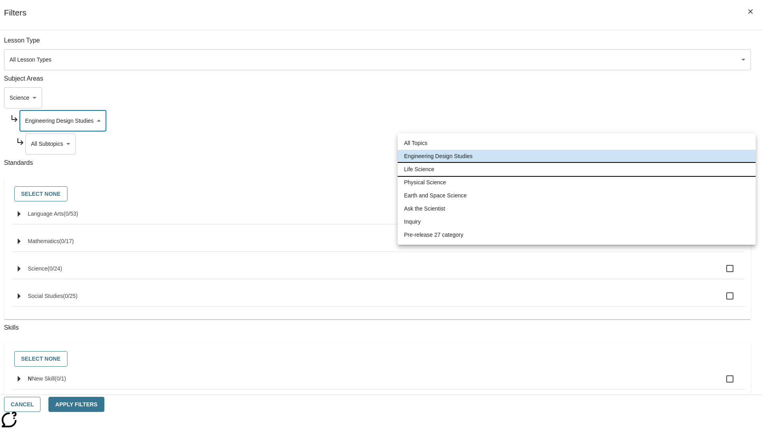
click at [577, 169] on li "Life Science" at bounding box center [577, 169] width 358 height 13
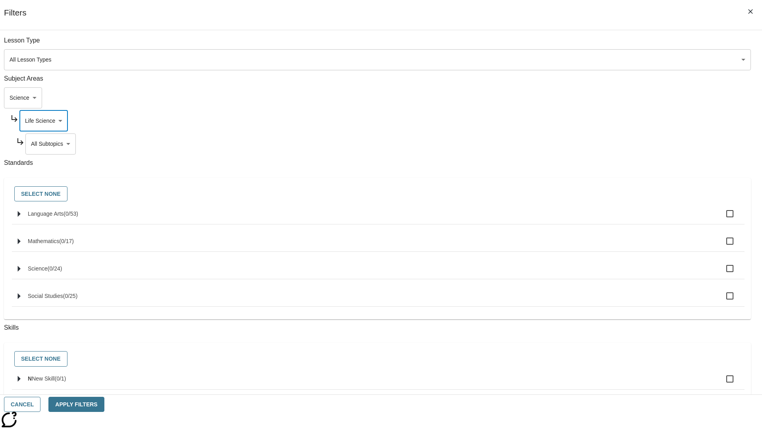
click at [582, 44] on body "Skip to main content [GEOGRAPHIC_DATA] Edition EN Grade 3 2025 Auto Grade 3 Sea…" at bounding box center [381, 246] width 756 height 438
click at [579, 121] on body "Skip to main content [GEOGRAPHIC_DATA] Edition EN Grade 3 2025 Auto Grade 3 Sea…" at bounding box center [381, 246] width 756 height 438
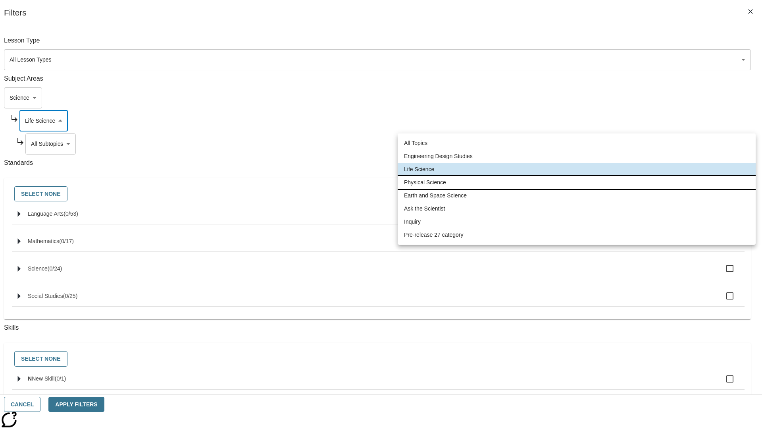
click at [577, 182] on li "Physical Science" at bounding box center [577, 182] width 358 height 13
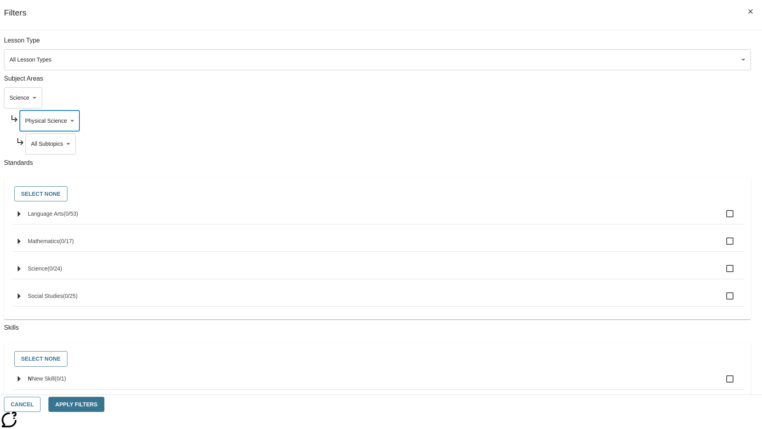
click at [582, 144] on body "Skip to main content [GEOGRAPHIC_DATA] Edition EN Grade 3 2025 Auto Grade 3 Sea…" at bounding box center [381, 246] width 756 height 438
click at [579, 121] on body "Skip to main content [GEOGRAPHIC_DATA] Edition EN Grade 3 2025 Auto Grade 3 Sea…" at bounding box center [381, 246] width 756 height 438
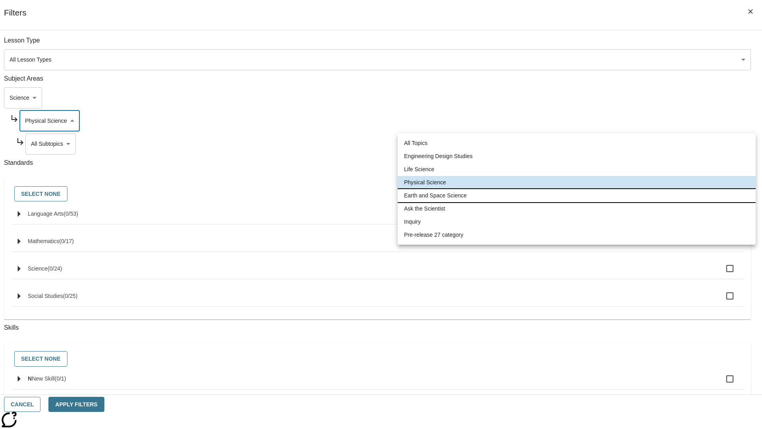
click at [577, 195] on li "Earth and Space Science" at bounding box center [577, 195] width 358 height 13
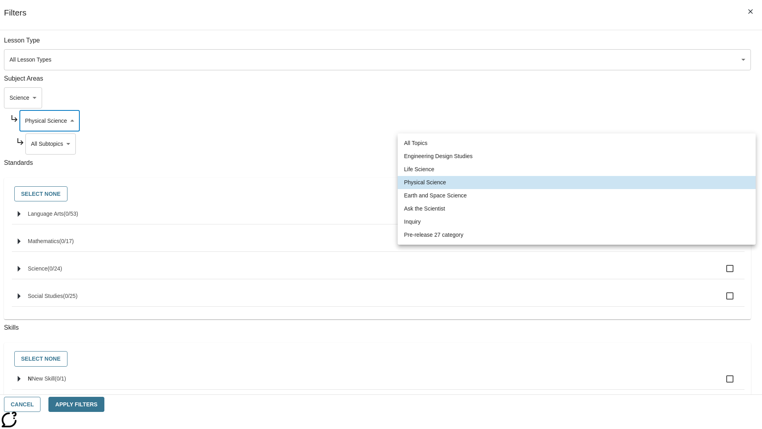
type input "192"
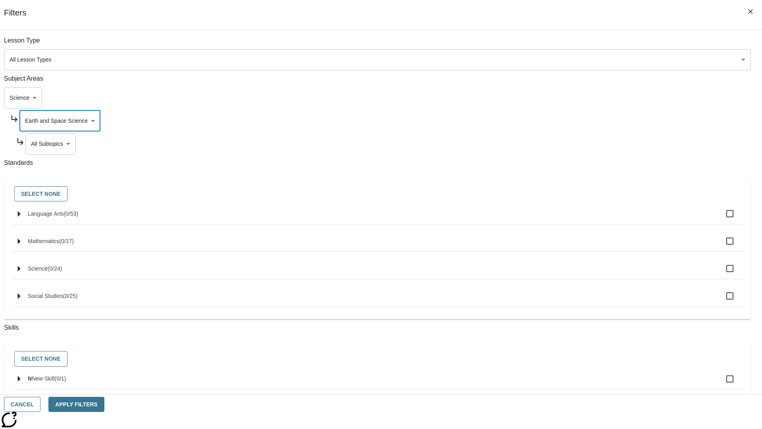
click at [582, 44] on body "Skip to main content [GEOGRAPHIC_DATA] Edition EN Grade 3 2025 Auto Grade 3 Sea…" at bounding box center [381, 246] width 756 height 438
click at [579, 121] on body "Skip to main content [GEOGRAPHIC_DATA] Edition EN Grade 3 2025 Auto Grade 3 Sea…" at bounding box center [381, 246] width 756 height 438
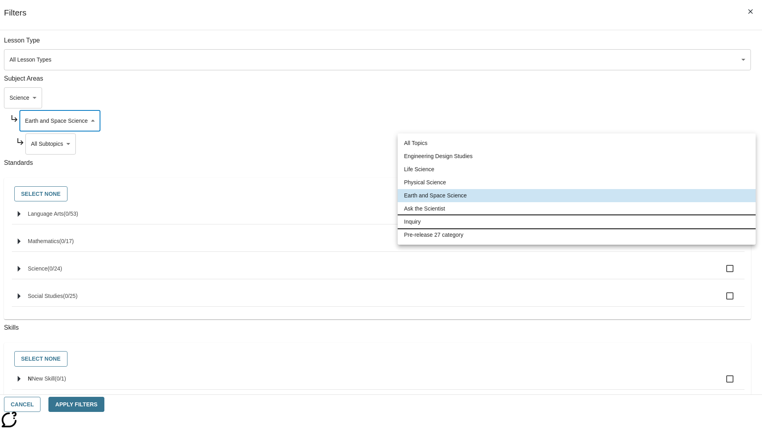
click at [577, 221] on li "Inquiry" at bounding box center [577, 221] width 358 height 13
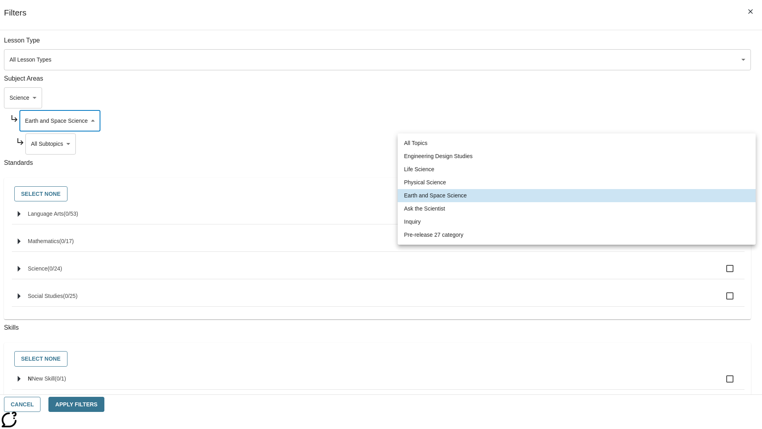
type input "251"
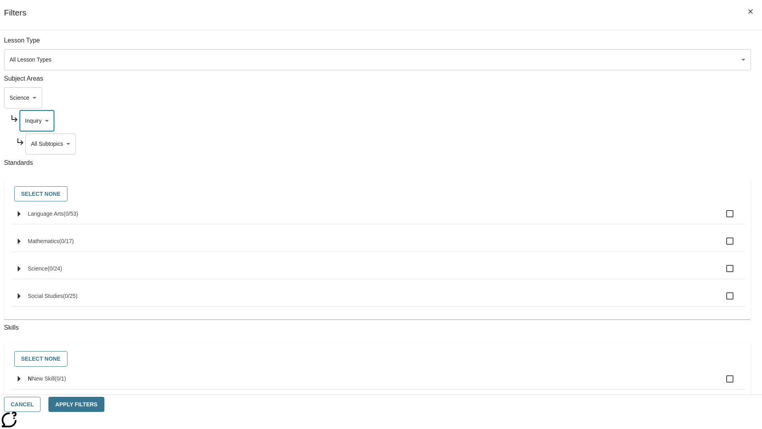
click at [582, 44] on body "Skip to main content [GEOGRAPHIC_DATA] Edition EN Grade 3 2025 Auto Grade 3 Sea…" at bounding box center [381, 246] width 756 height 438
click at [579, 121] on body "Skip to main content [GEOGRAPHIC_DATA] Edition EN Grade 3 2025 Auto Grade 3 Sea…" at bounding box center [381, 246] width 756 height 438
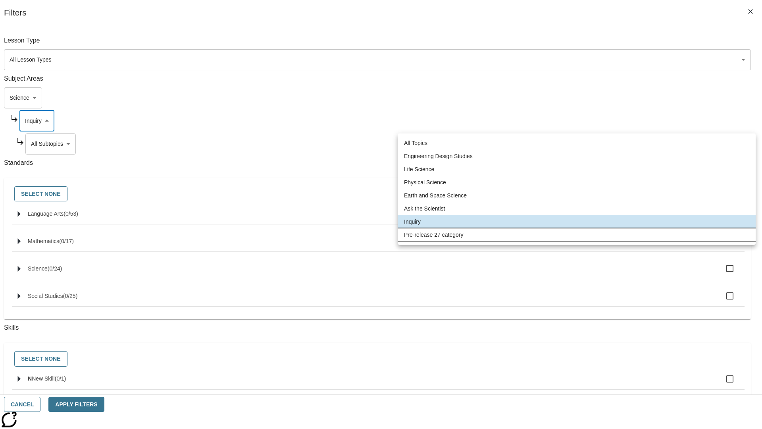
click at [577, 235] on li "Pre-release 27 category" at bounding box center [577, 234] width 358 height 13
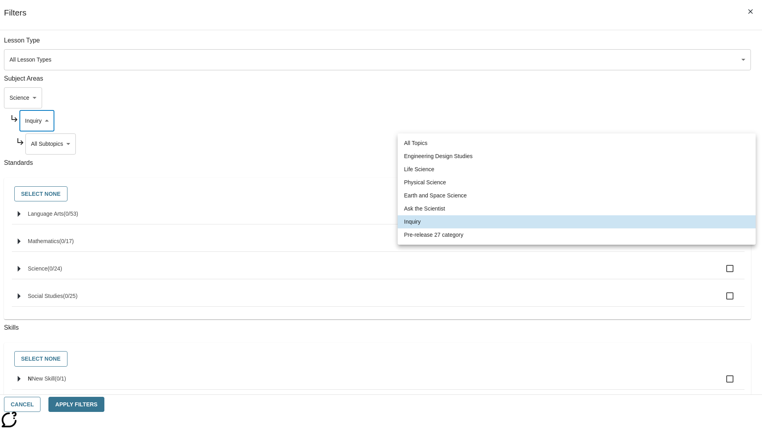
type input "271"
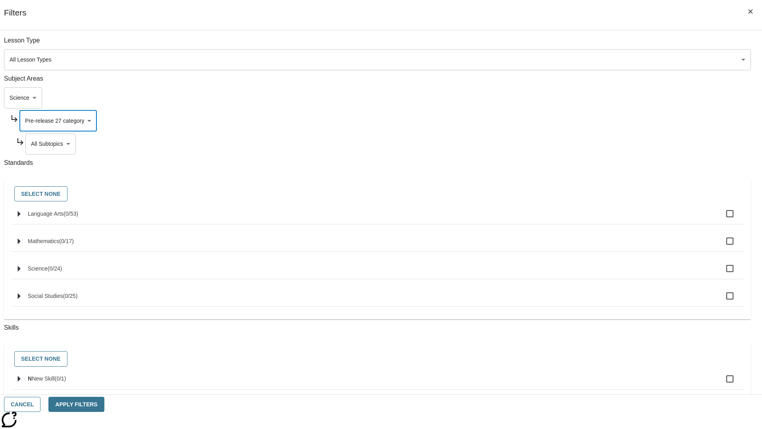
click at [582, 44] on body "Skip to main content [GEOGRAPHIC_DATA] Edition EN Grade 3 2025 Auto Grade 3 Sea…" at bounding box center [381, 246] width 756 height 438
click at [571, 98] on body "Skip to main content [GEOGRAPHIC_DATA] Edition EN Grade 3 2025 Auto Grade 3 Sea…" at bounding box center [381, 246] width 756 height 438
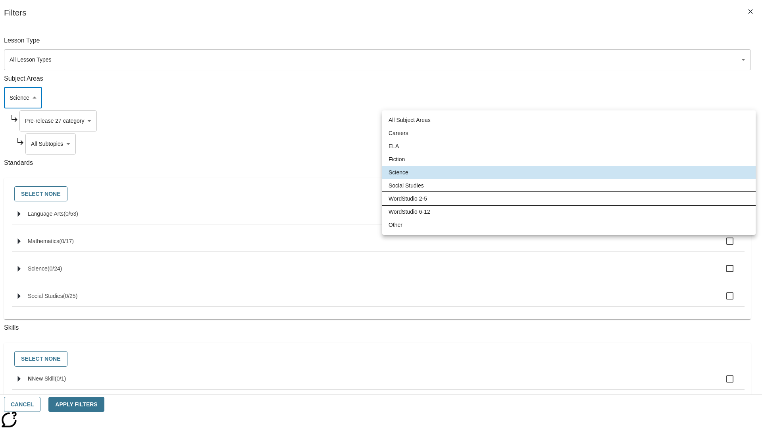
click at [569, 198] on li "WordStudio 2-5" at bounding box center [568, 198] width 373 height 13
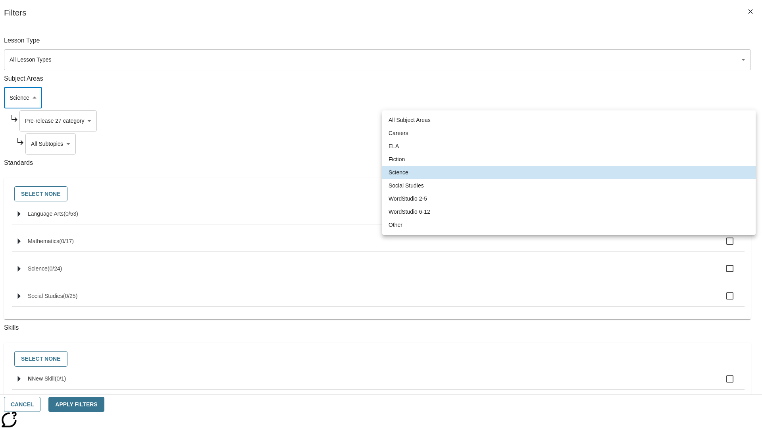
type input "6"
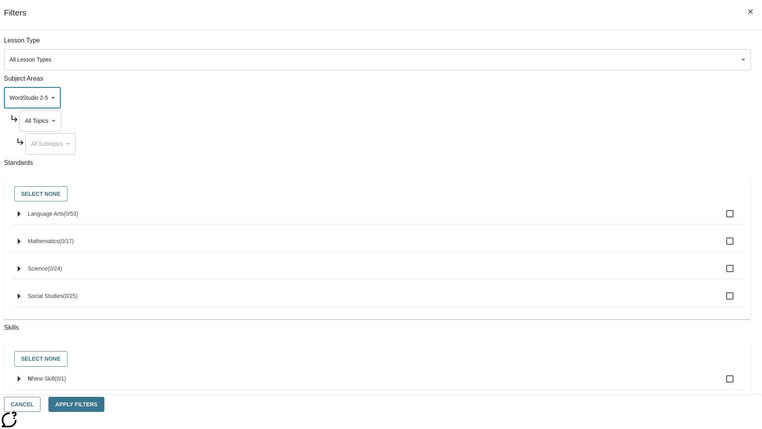
click at [579, 44] on body "Skip to main content [GEOGRAPHIC_DATA] Edition EN Grade 3 2025 Auto Grade 3 Sea…" at bounding box center [381, 246] width 756 height 438
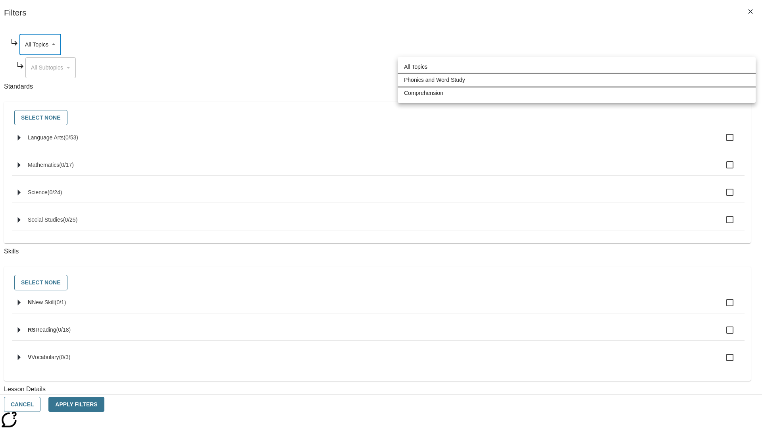
click at [577, 80] on li "Phonics and Word Study" at bounding box center [577, 79] width 358 height 13
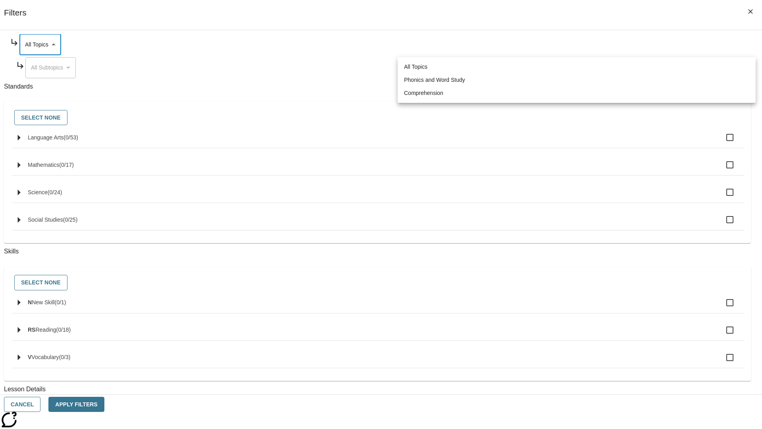
type input "249"
